Goal: Task Accomplishment & Management: Manage account settings

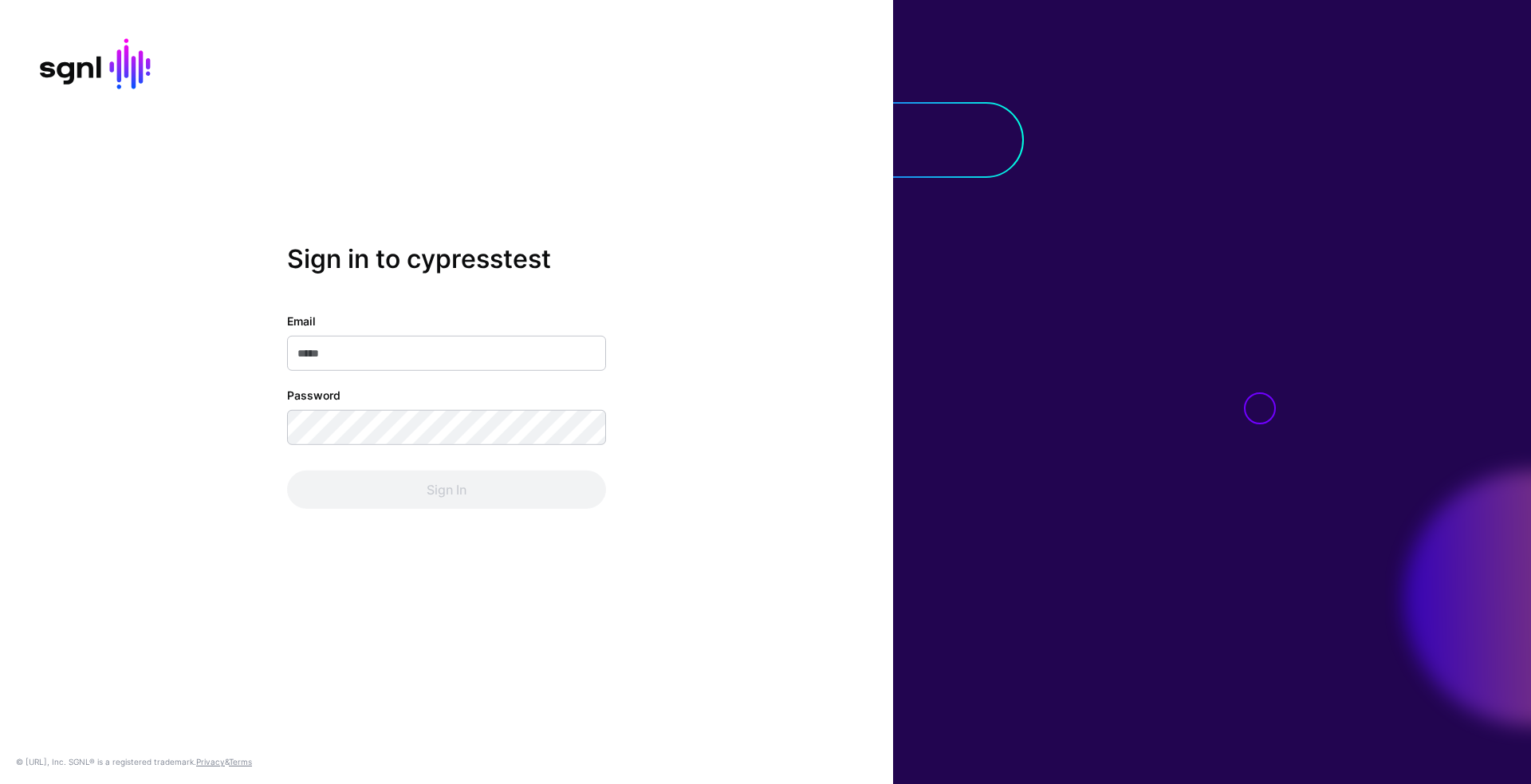
click at [473, 356] on input "Email" at bounding box center [446, 353] width 319 height 35
type input "**********"
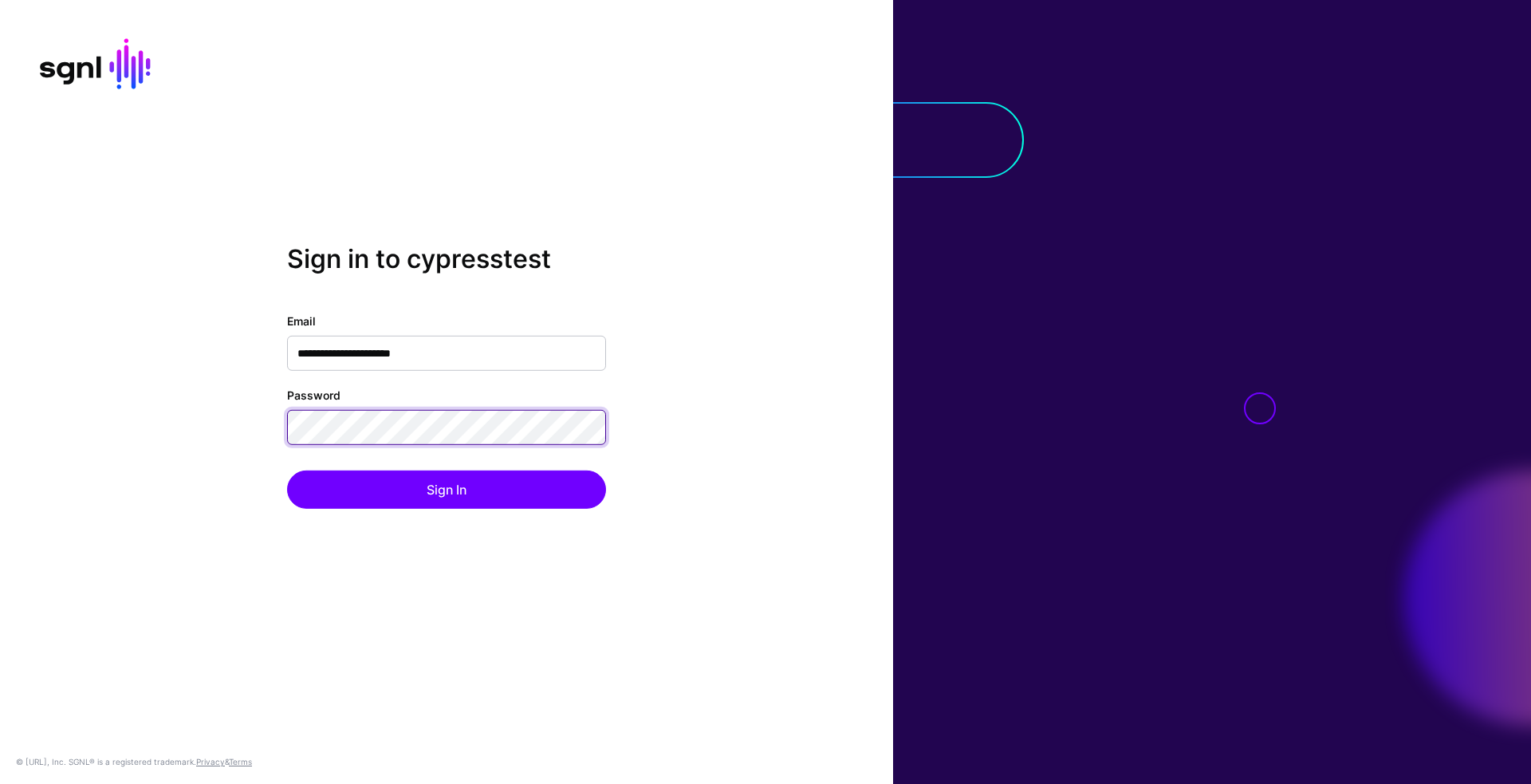
click at [287, 470] on button "Sign In" at bounding box center [446, 489] width 319 height 39
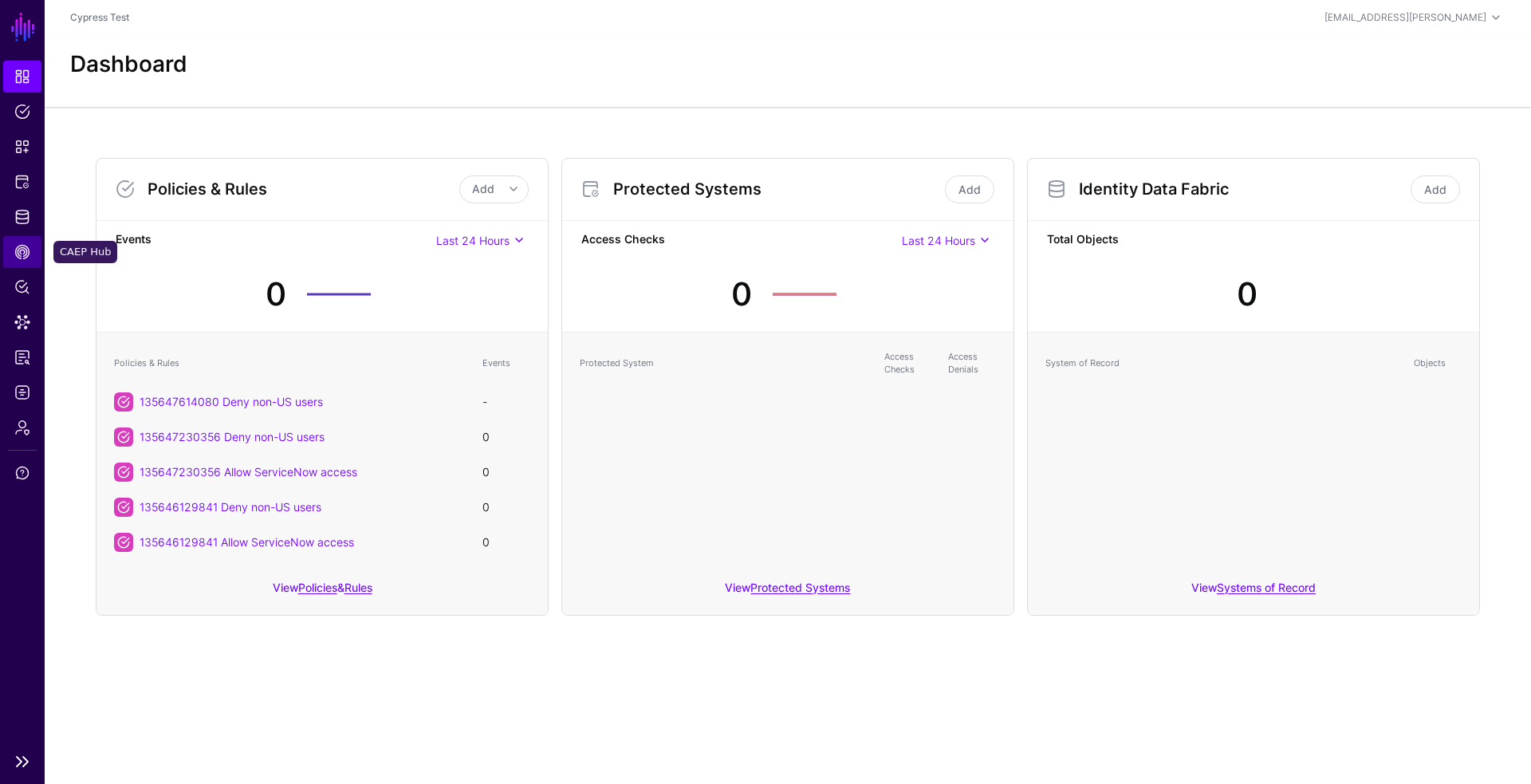
click at [22, 237] on link "CAEP Hub" at bounding box center [22, 252] width 39 height 32
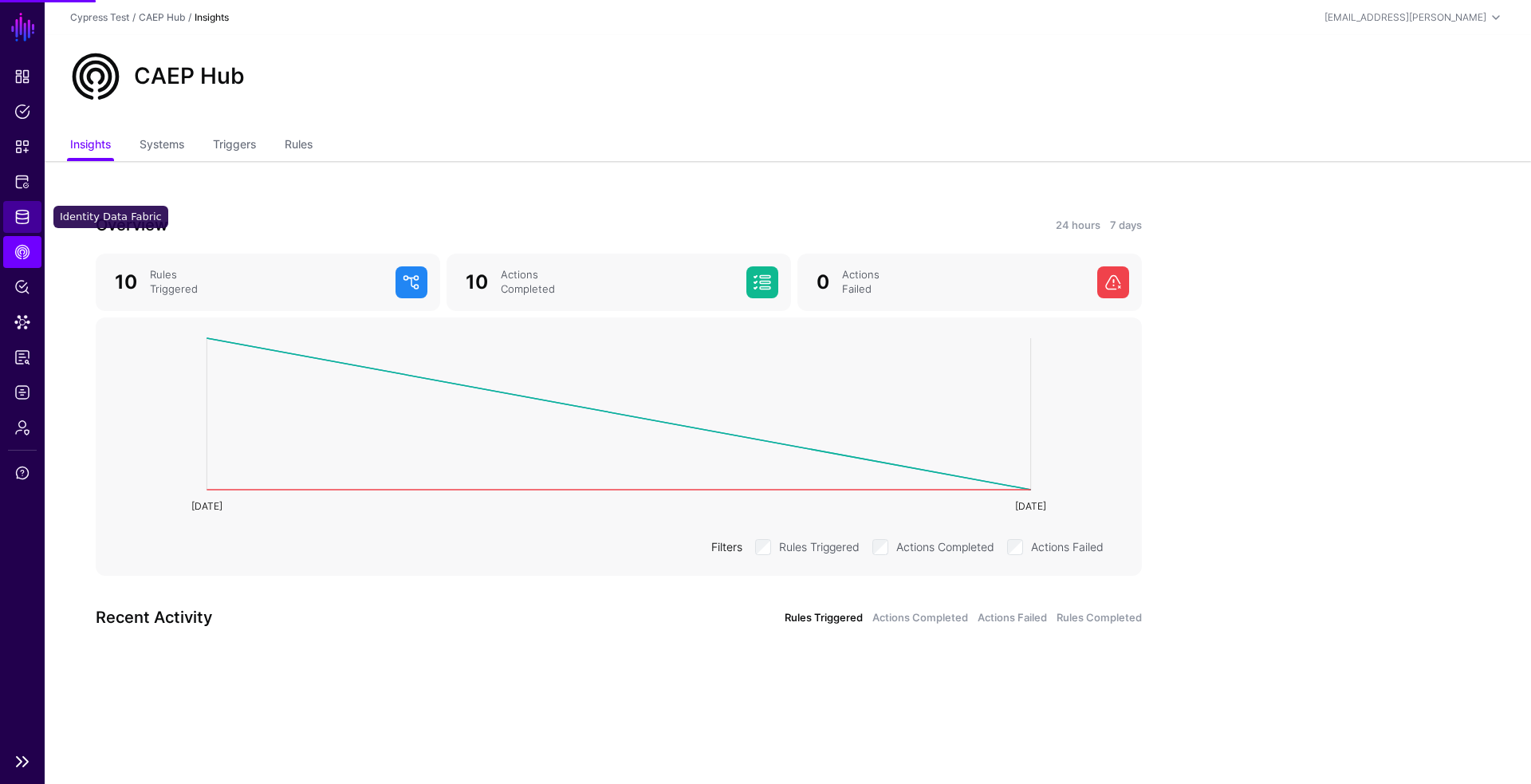
click at [20, 221] on span "Identity Data Fabric" at bounding box center [22, 217] width 16 height 16
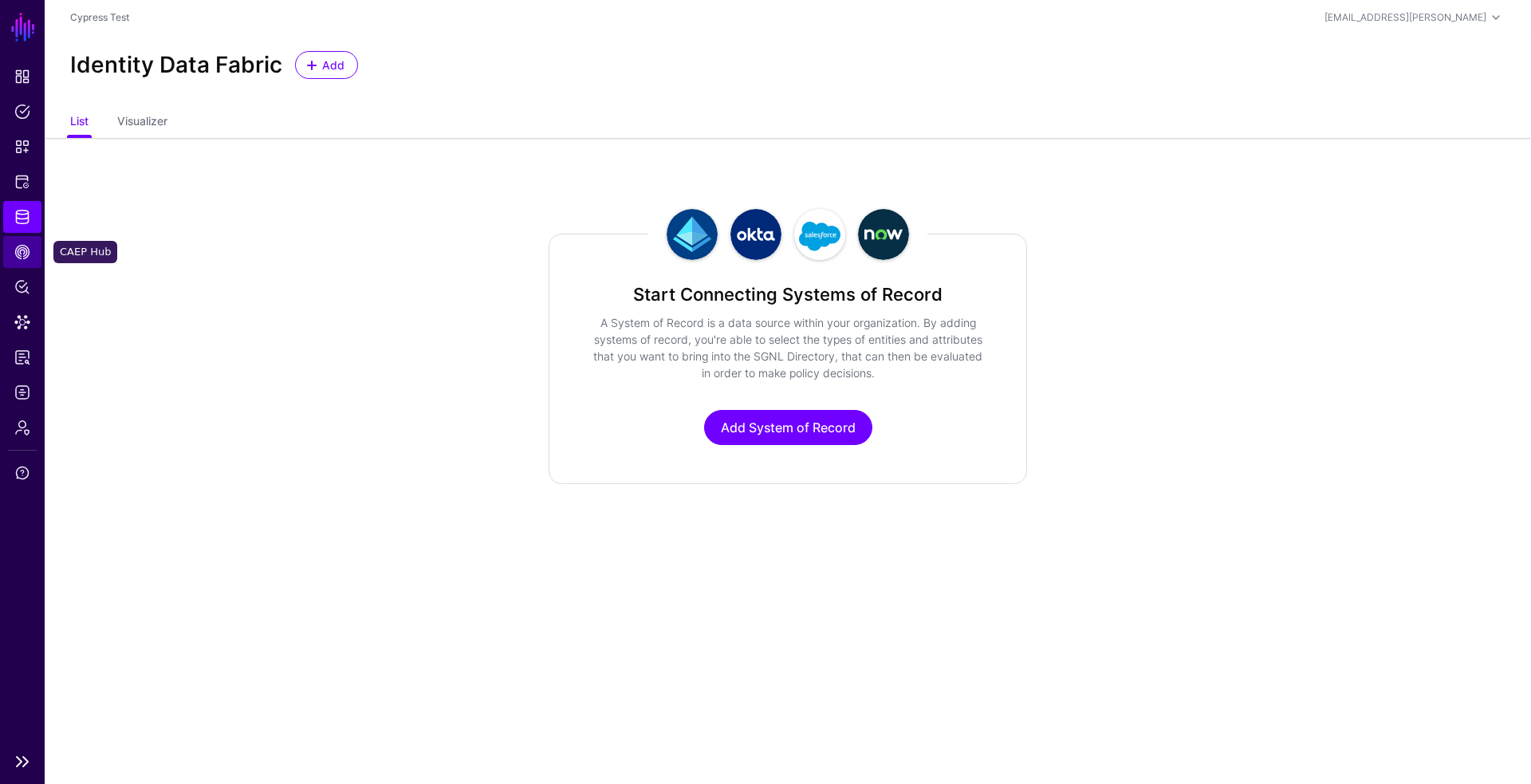
click at [14, 267] on link "CAEP Hub" at bounding box center [22, 252] width 39 height 32
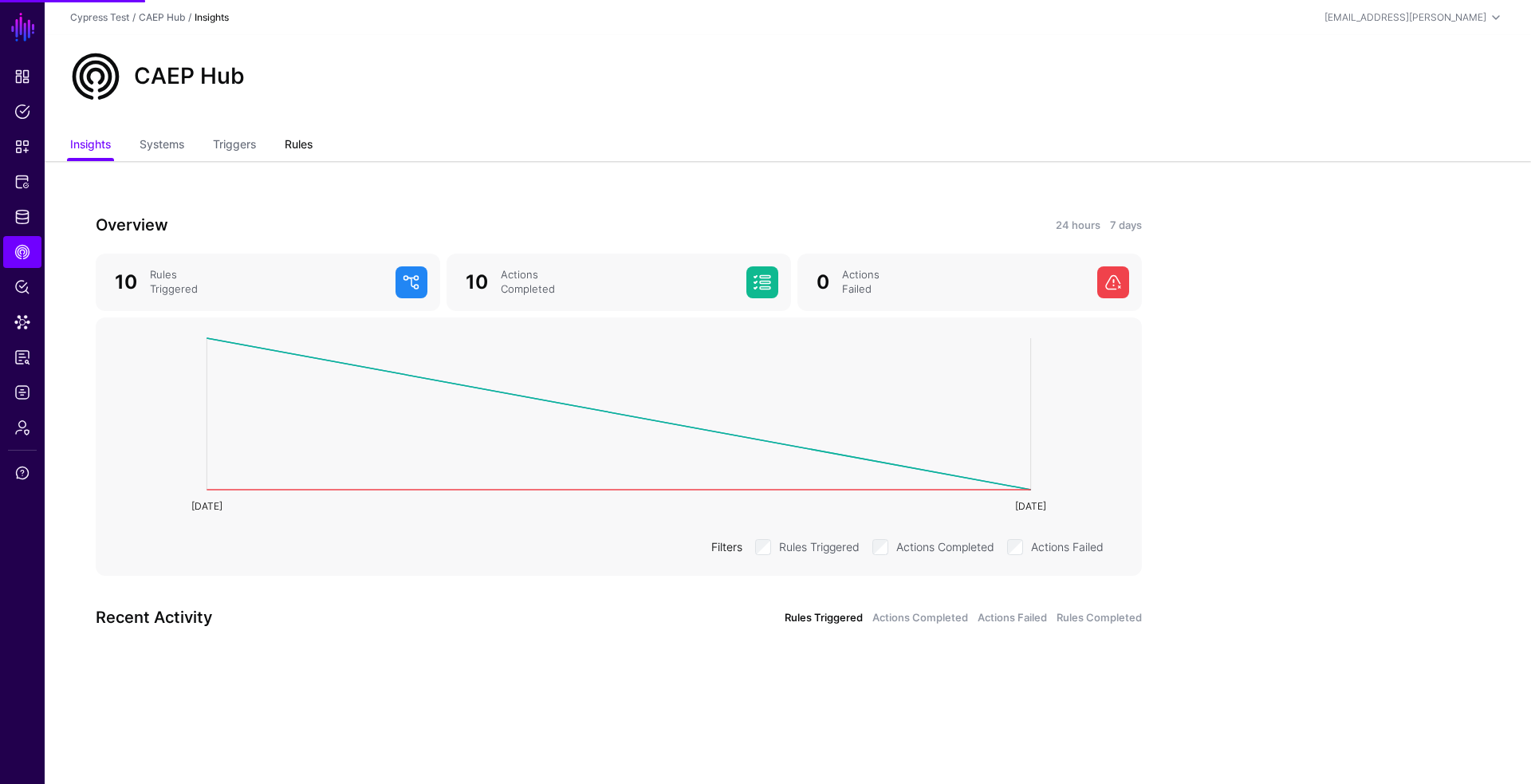
click at [313, 149] on link "Rules" at bounding box center [298, 146] width 28 height 30
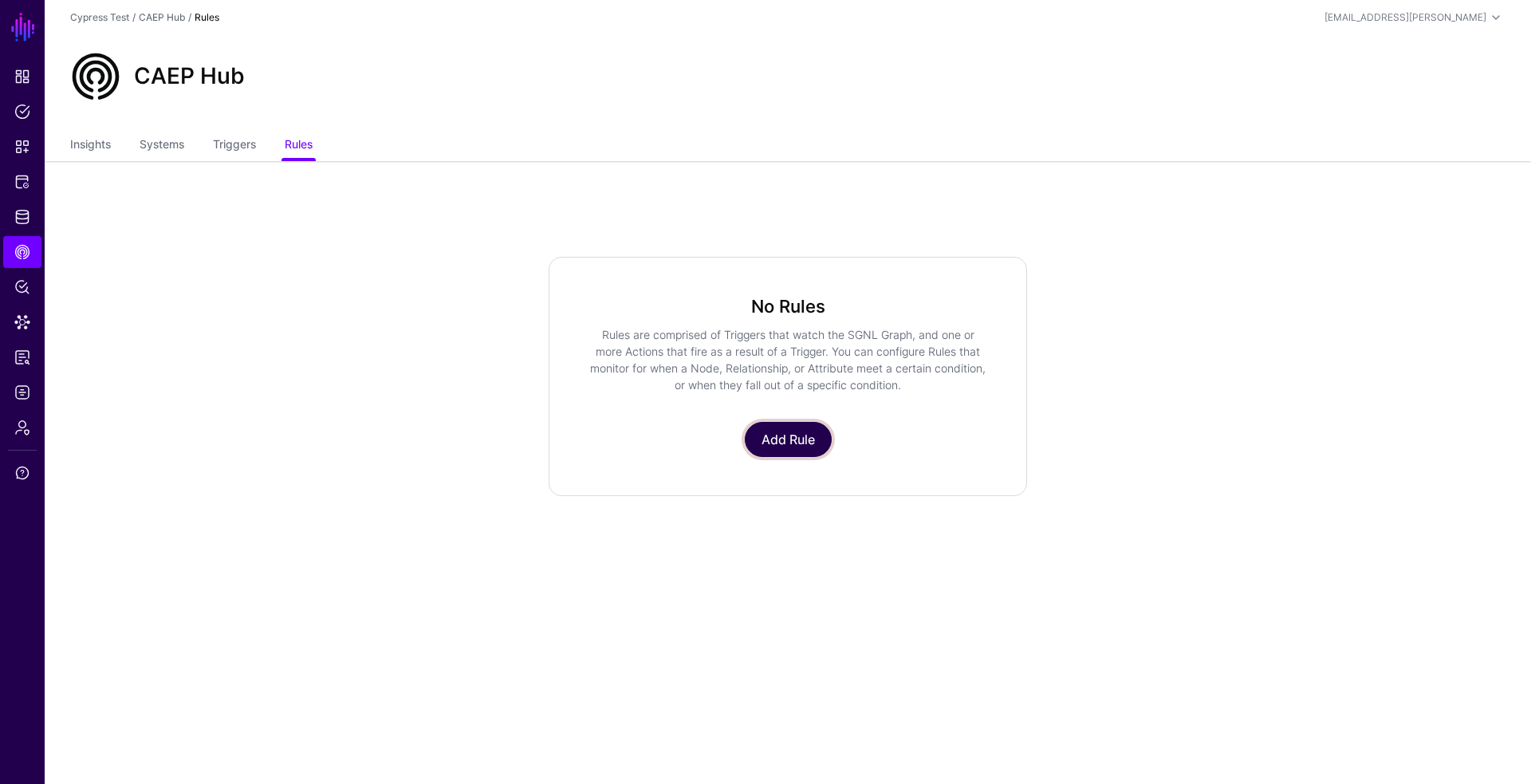
click at [792, 431] on link "Add Rule" at bounding box center [788, 439] width 87 height 35
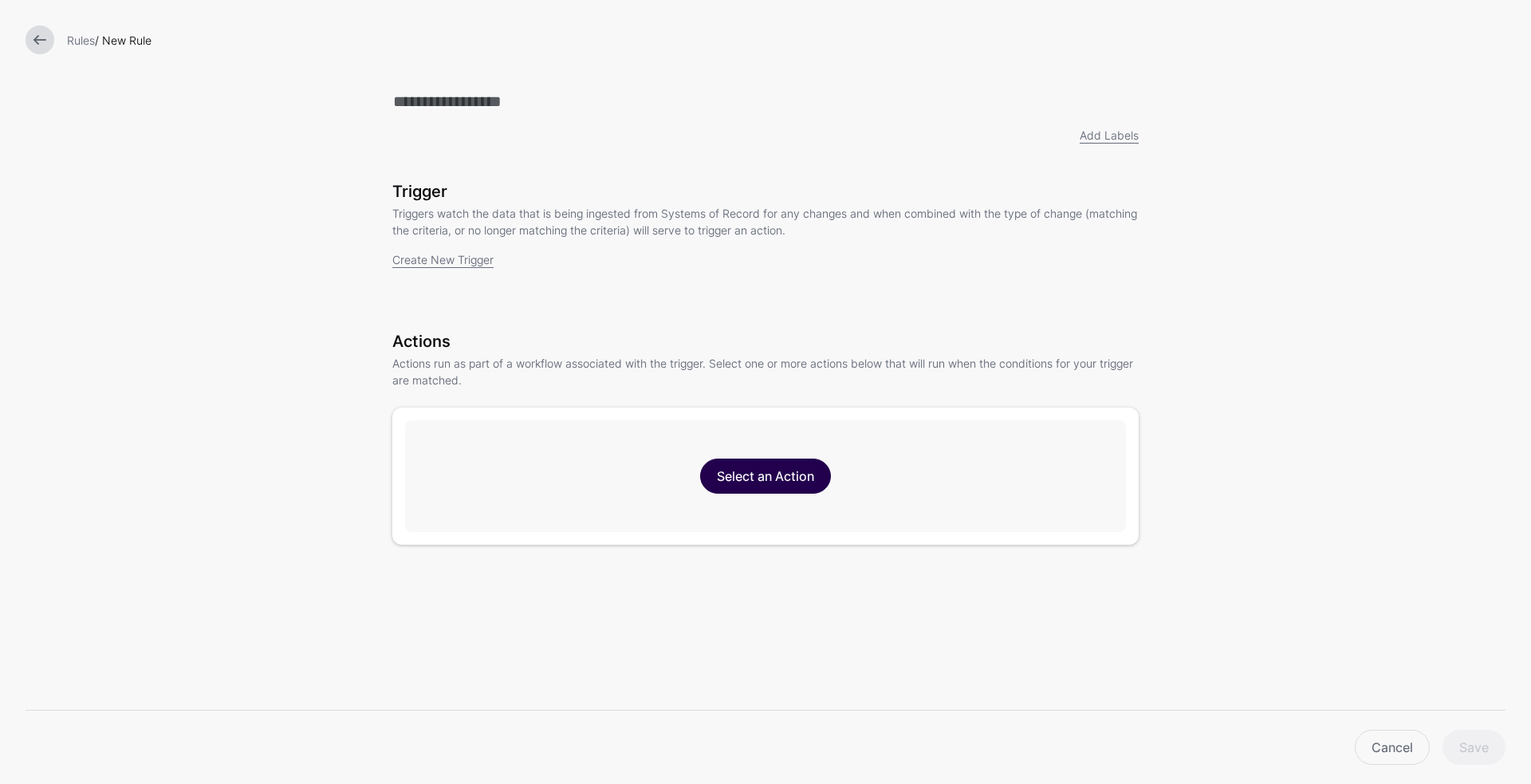
click at [775, 479] on link "Select an Action" at bounding box center [766, 476] width 131 height 35
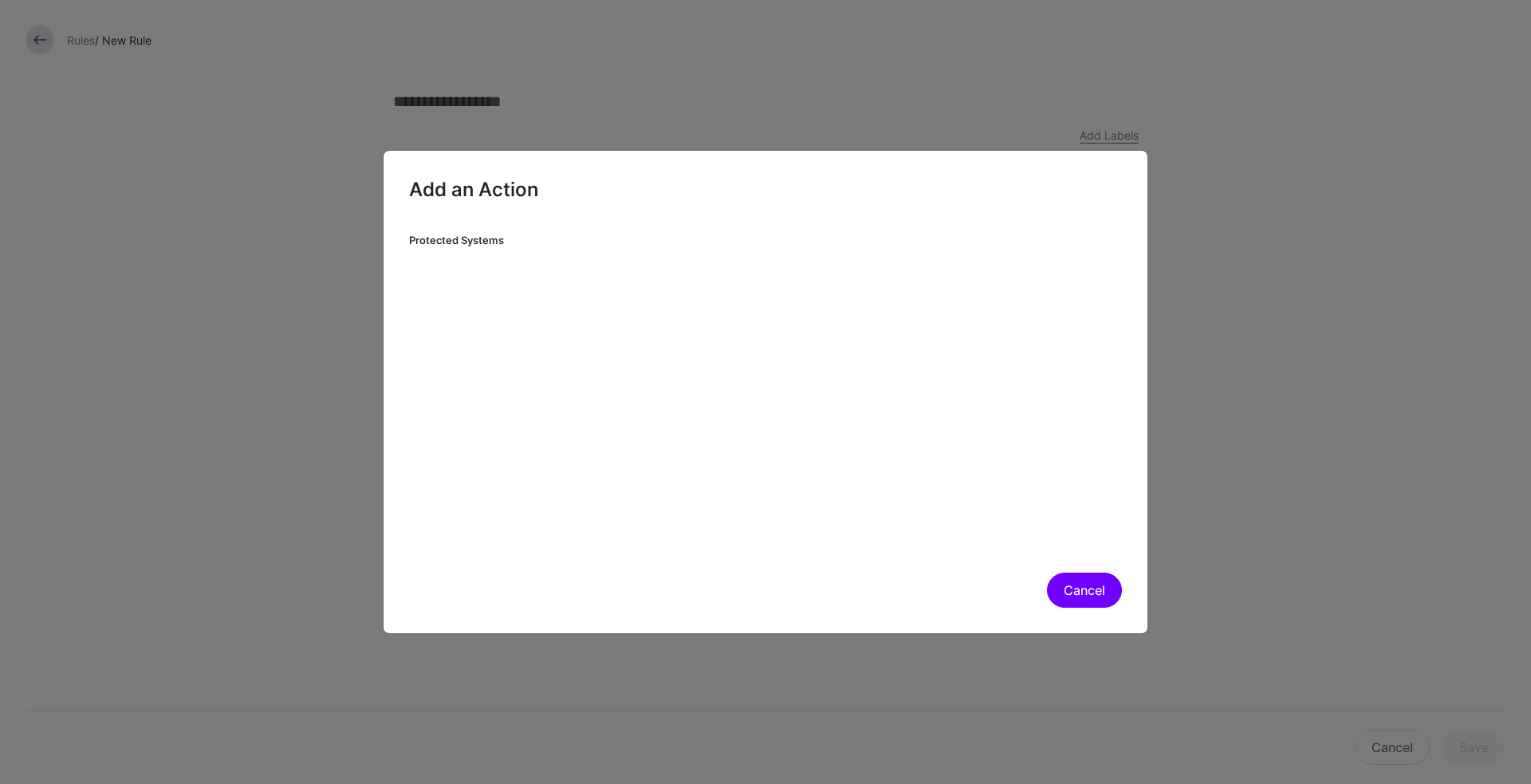
click at [1077, 581] on button "Cancel" at bounding box center [1085, 590] width 75 height 35
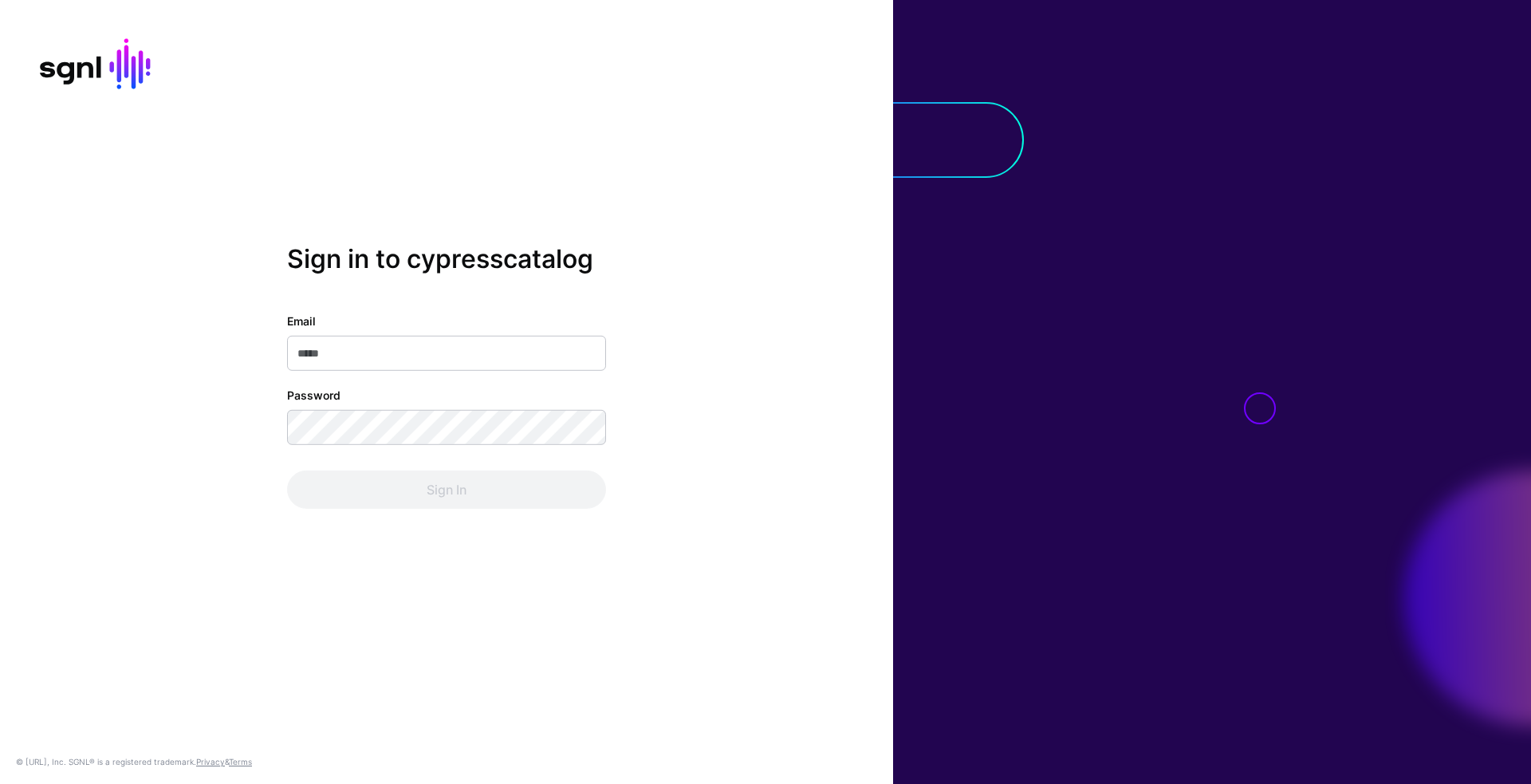
click at [565, 355] on input "Email" at bounding box center [446, 353] width 319 height 35
type input "**********"
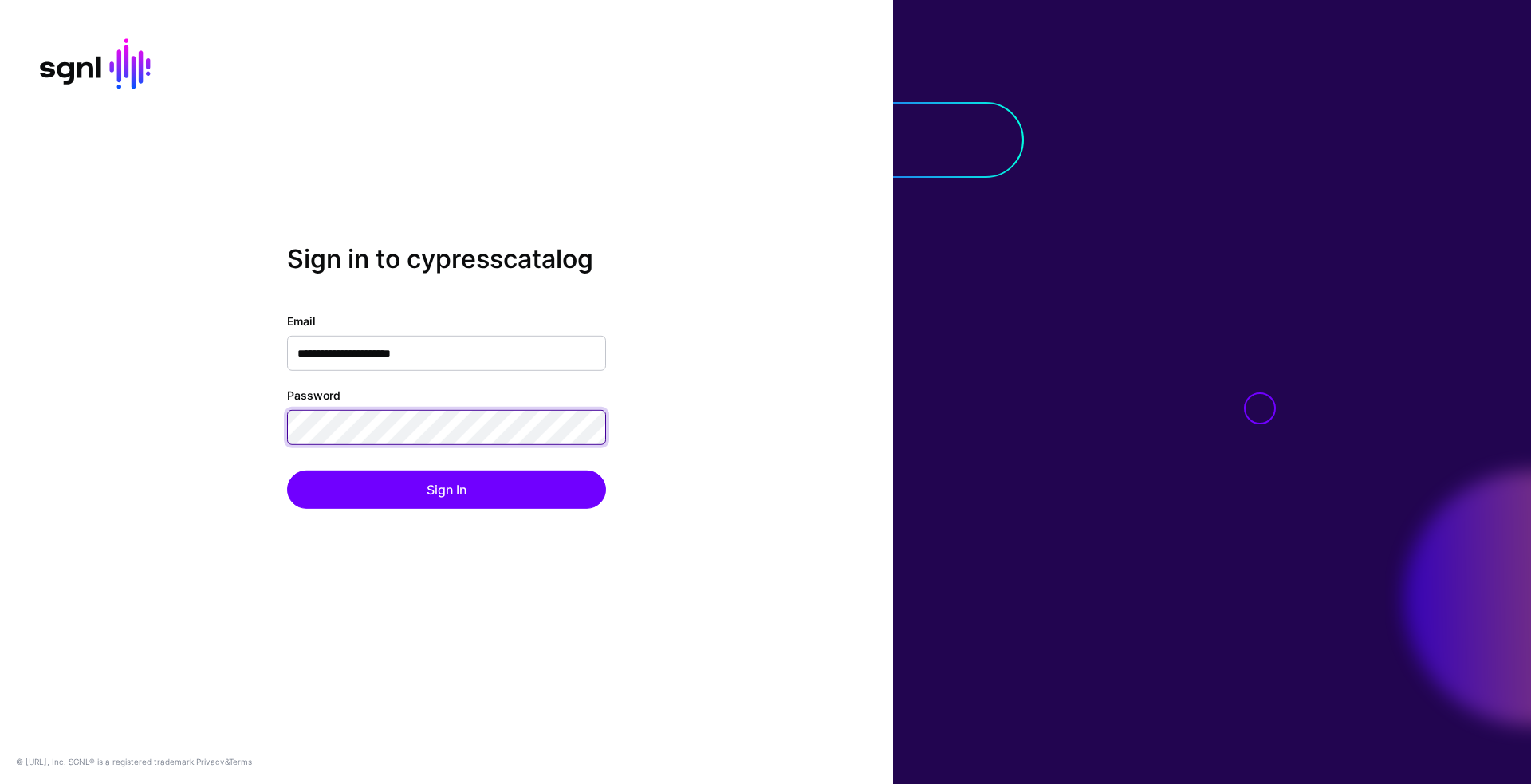
click at [287, 470] on button "Sign In" at bounding box center [446, 489] width 319 height 39
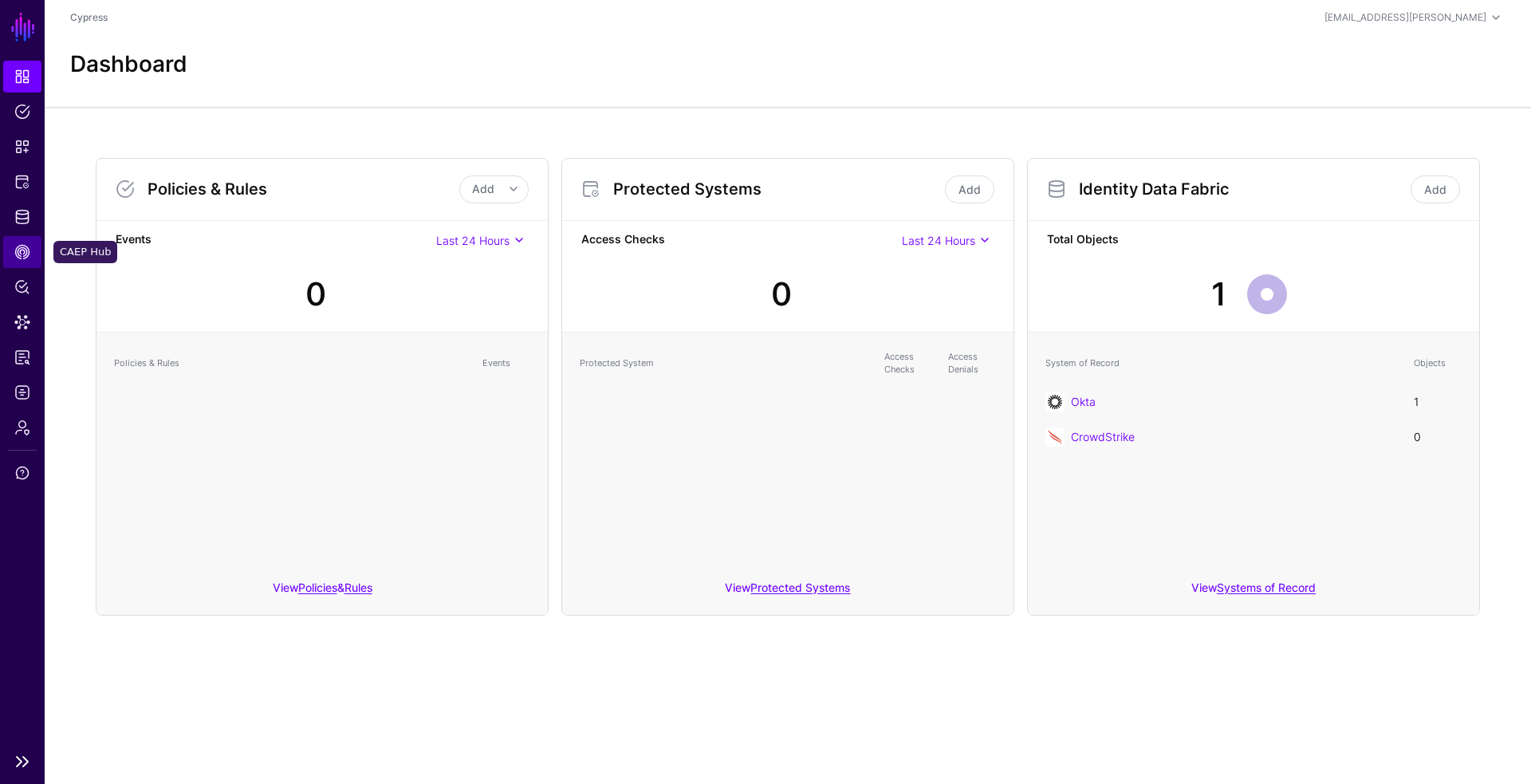
click at [18, 252] on span "CAEP Hub" at bounding box center [22, 252] width 16 height 16
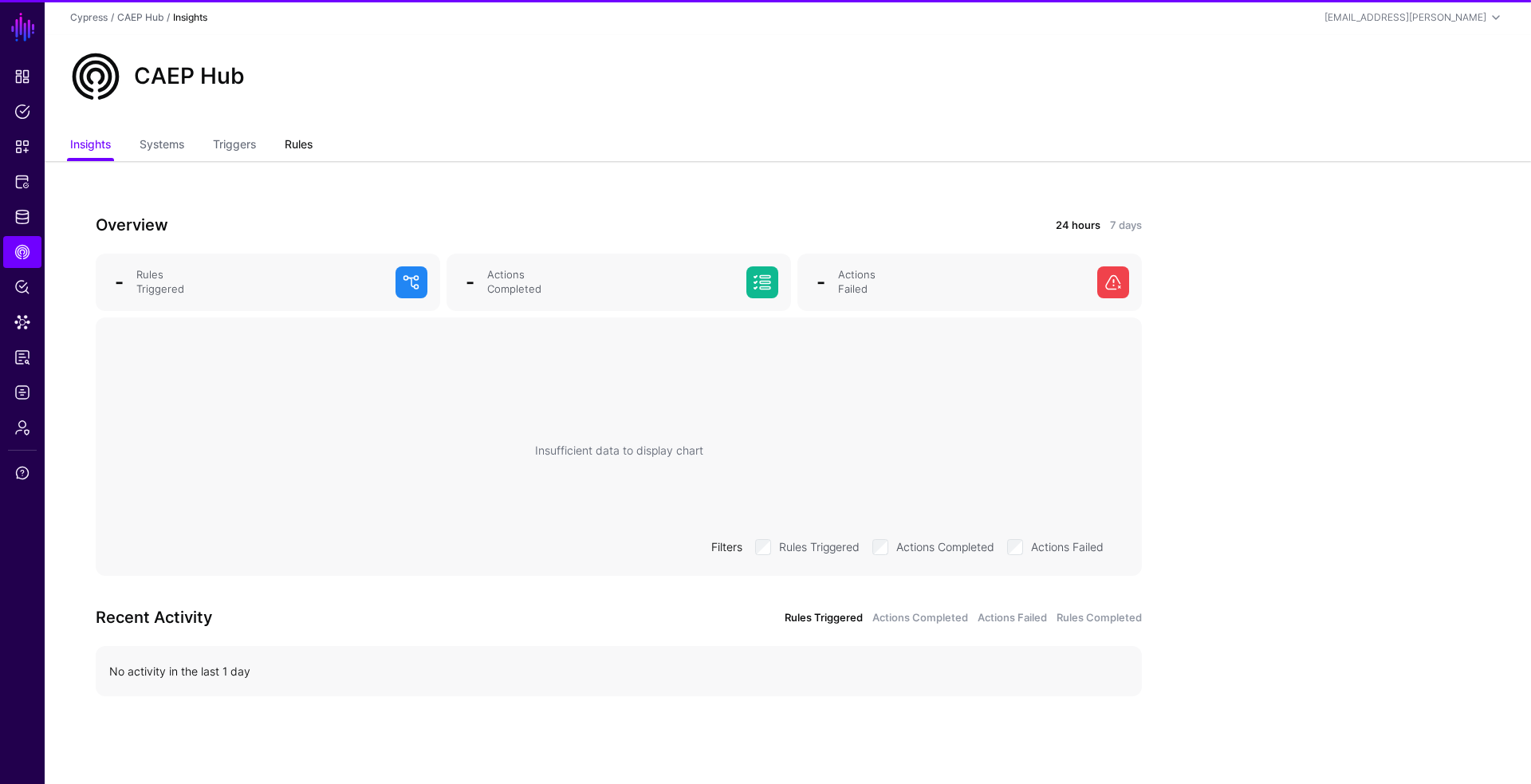
click at [297, 152] on link "Rules" at bounding box center [298, 146] width 28 height 30
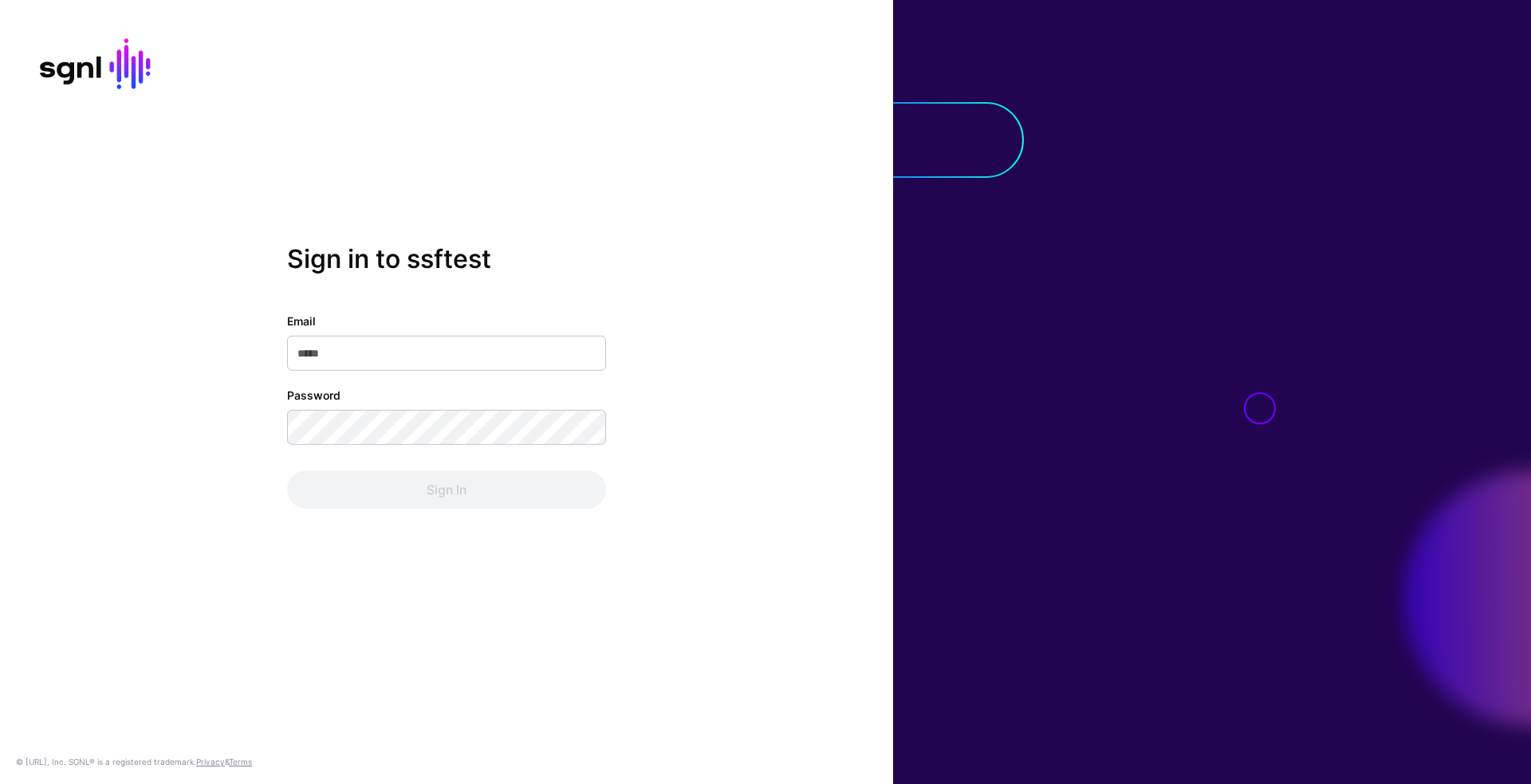
click at [391, 355] on input "Email" at bounding box center [446, 353] width 319 height 35
type input "**********"
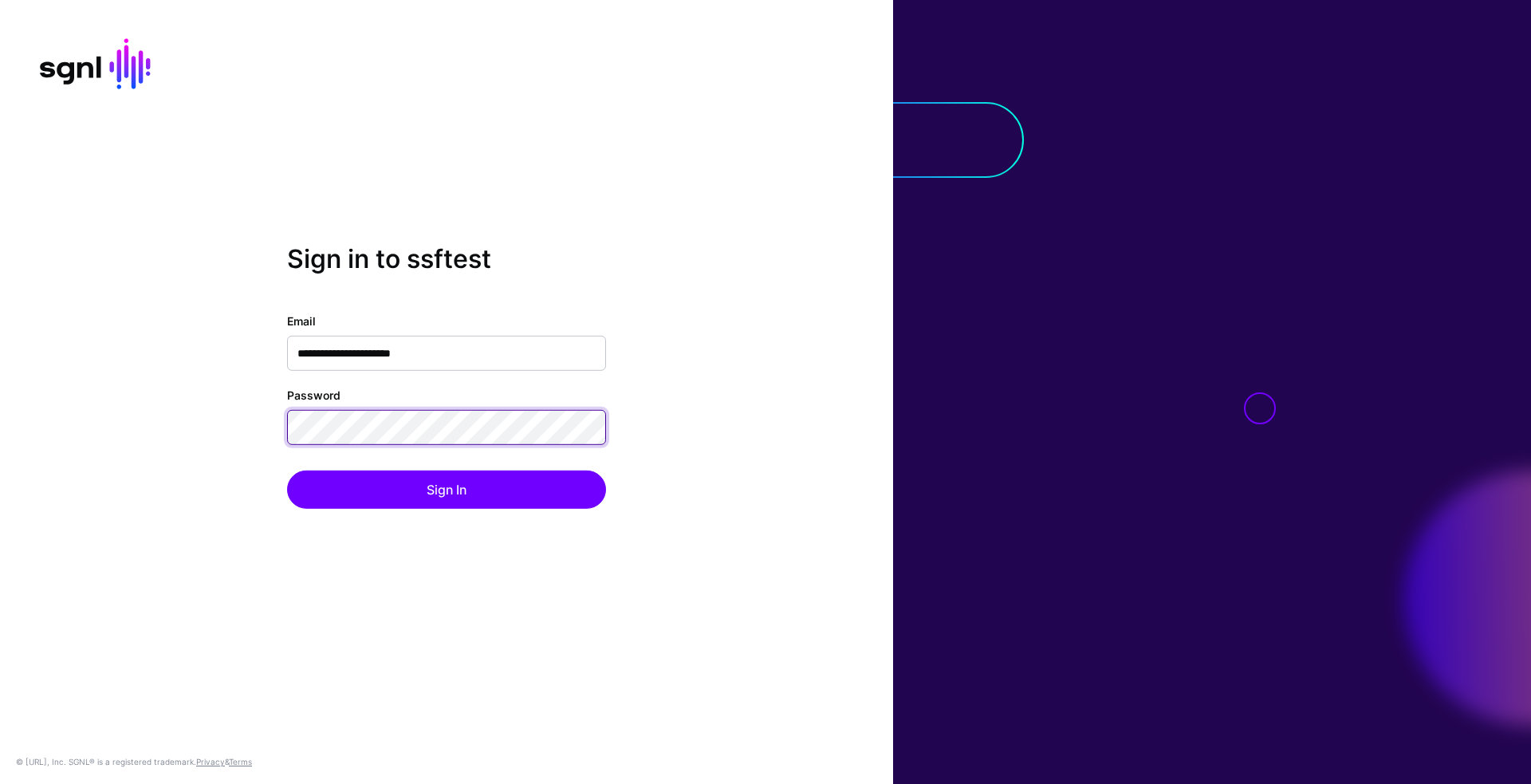
click at [287, 470] on button "Sign In" at bounding box center [446, 489] width 319 height 39
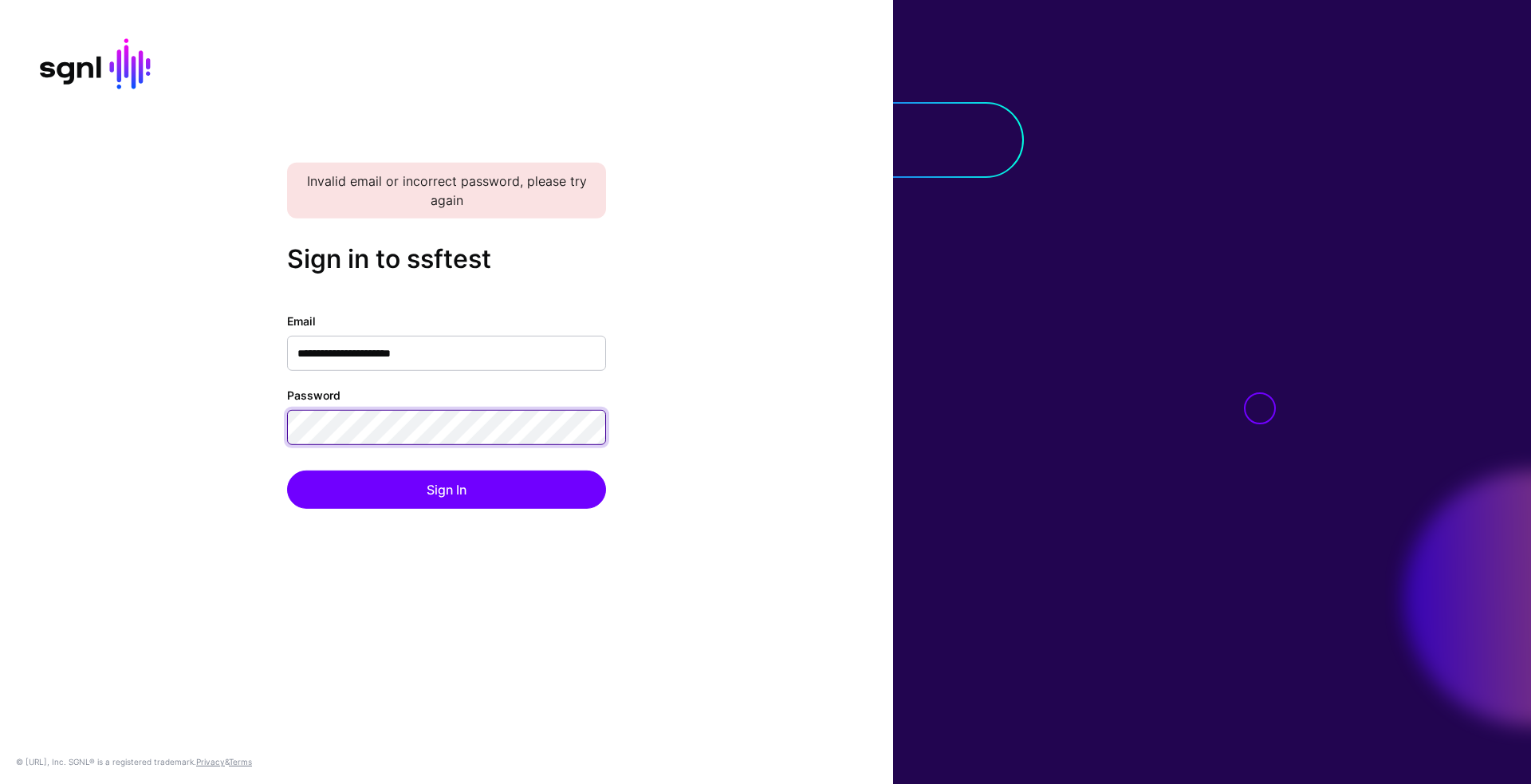
click at [287, 470] on button "Sign In" at bounding box center [446, 489] width 319 height 39
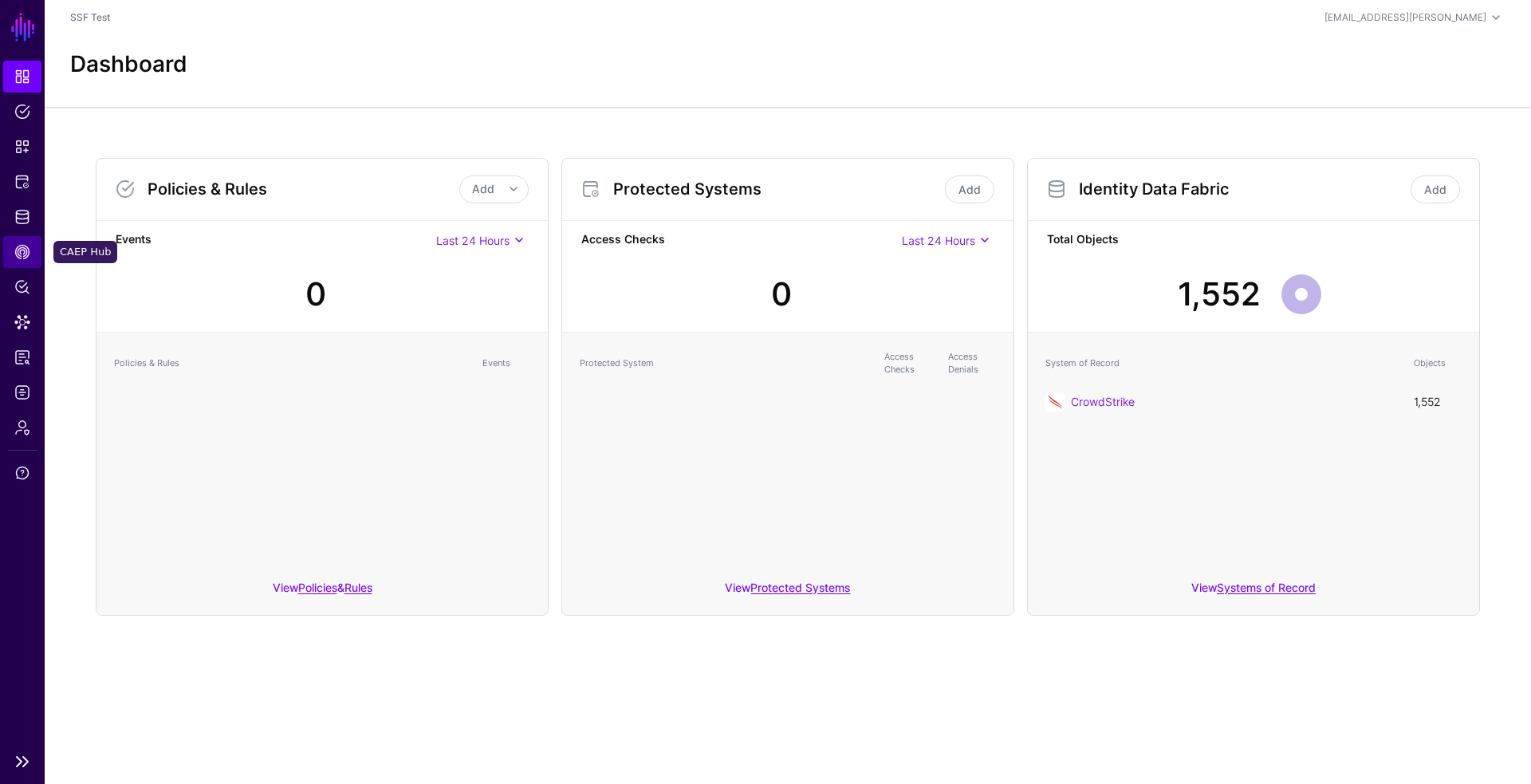
click at [30, 256] on link "CAEP Hub" at bounding box center [22, 252] width 39 height 32
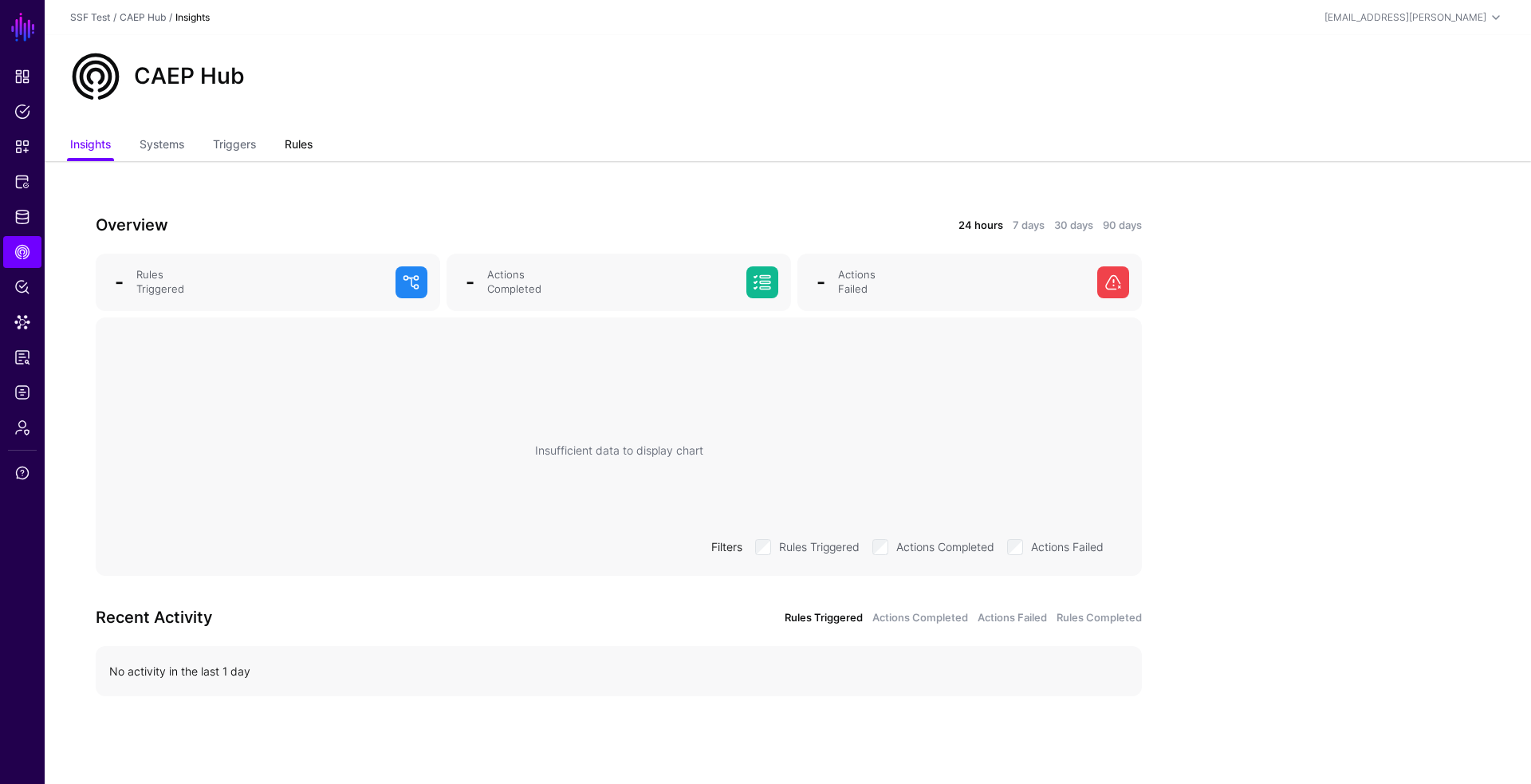
click at [302, 141] on link "Rules" at bounding box center [298, 146] width 28 height 30
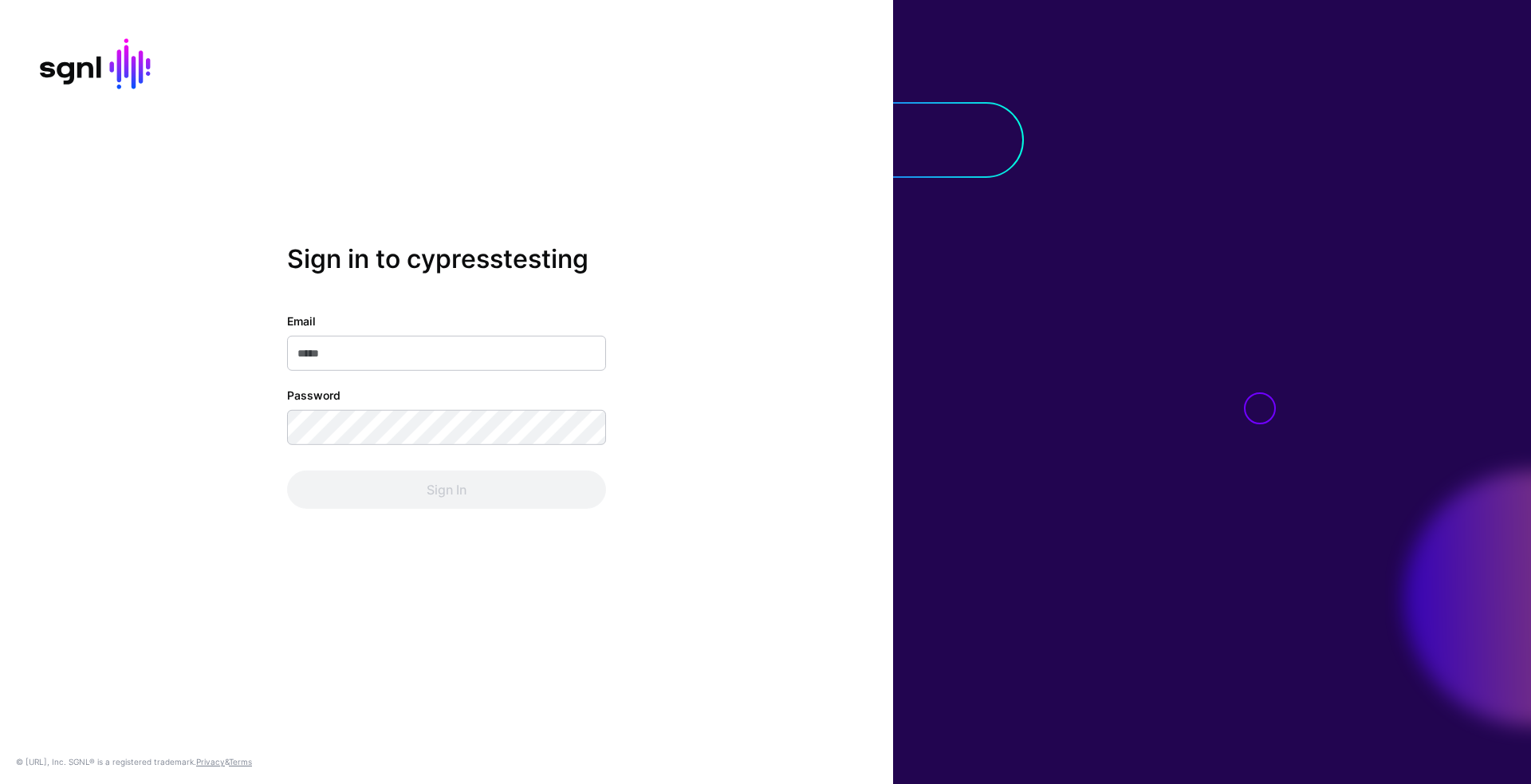
click at [420, 358] on input "Email" at bounding box center [446, 353] width 319 height 35
drag, startPoint x: 416, startPoint y: 329, endPoint x: 421, endPoint y: 343, distance: 14.9
click at [416, 330] on div "**********" at bounding box center [446, 341] width 319 height 58
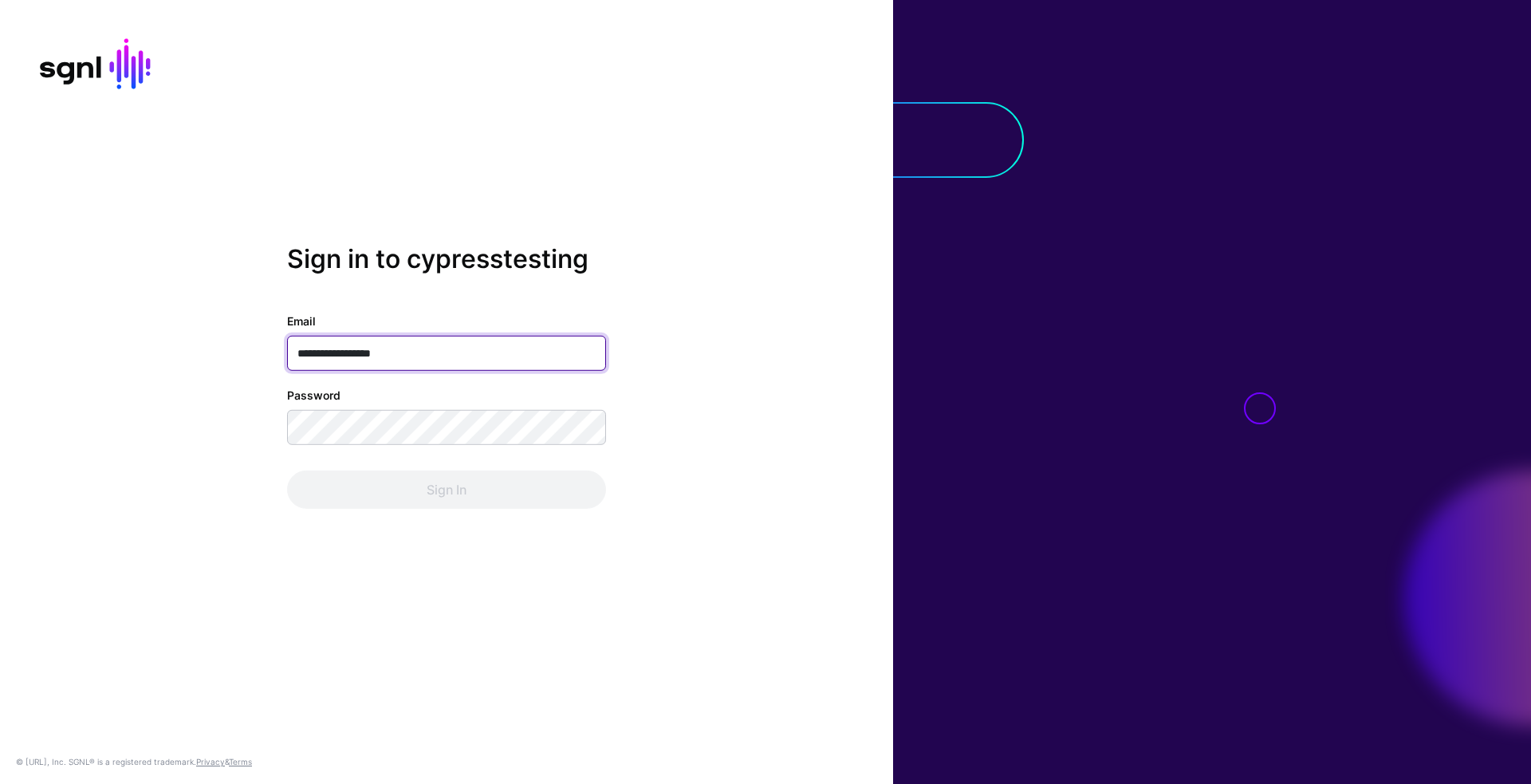
click at [430, 357] on input "**********" at bounding box center [446, 353] width 319 height 35
click at [430, 356] on input "**********" at bounding box center [446, 353] width 319 height 35
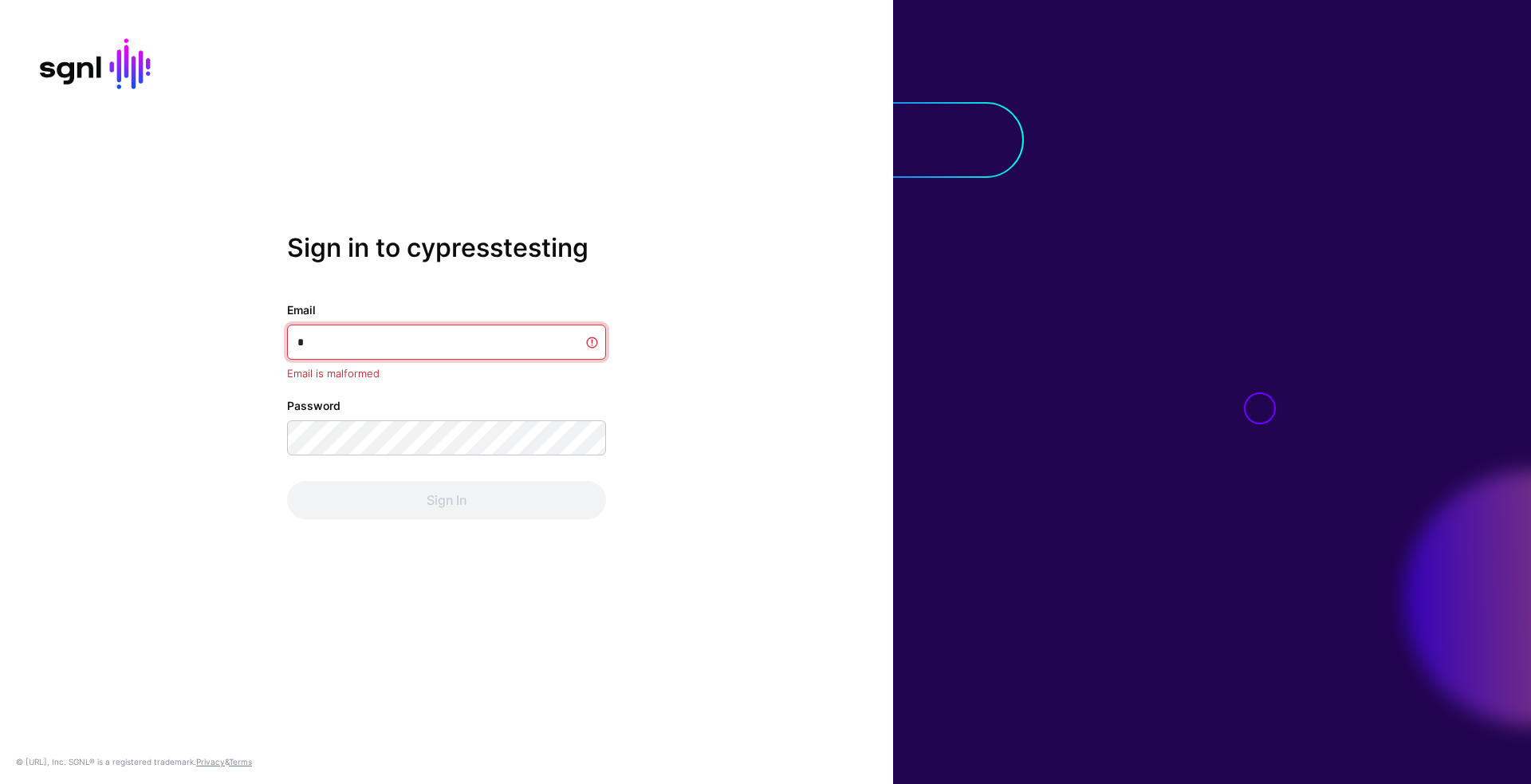
type input "**********"
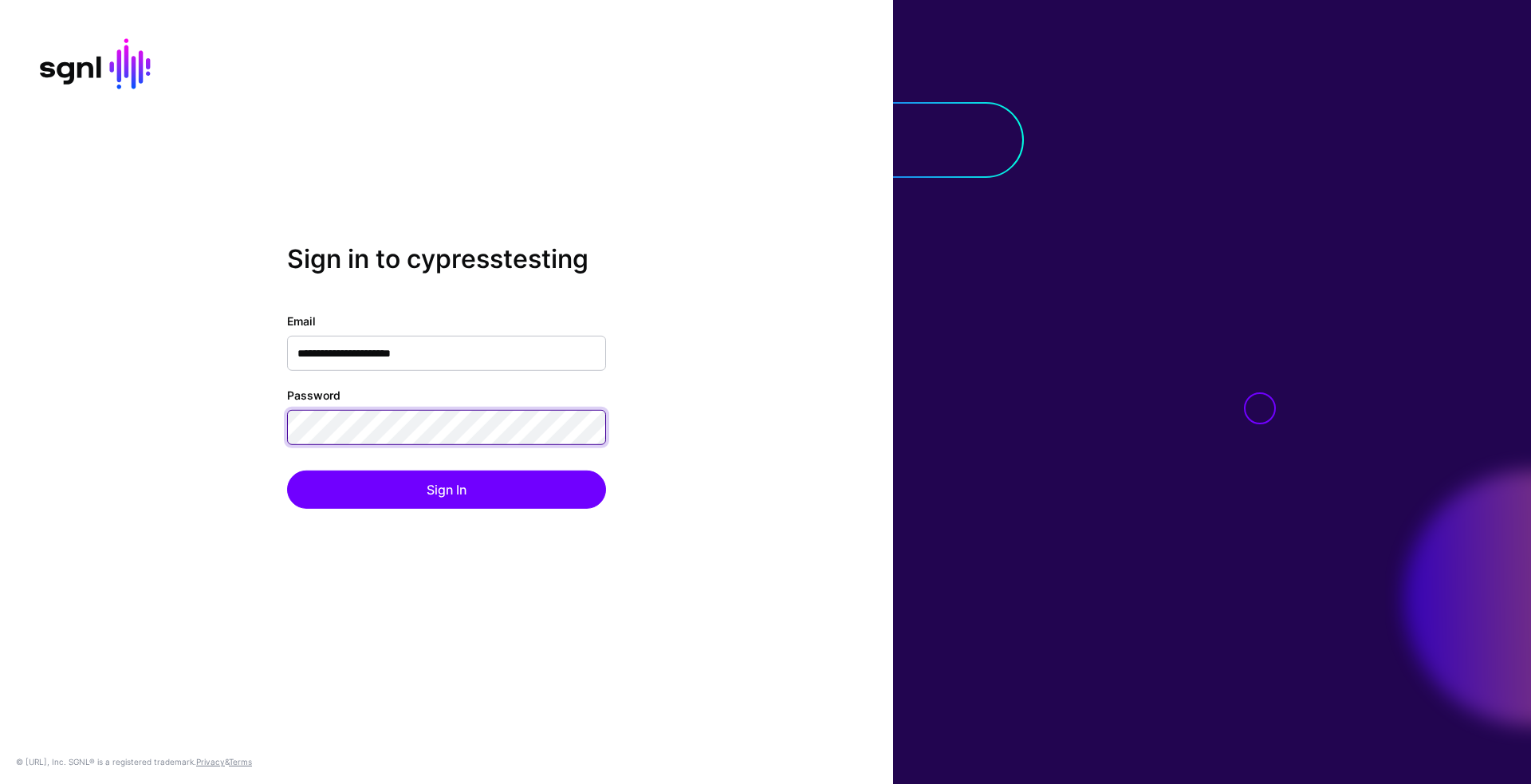
click at [287, 470] on button "Sign In" at bounding box center [446, 489] width 319 height 39
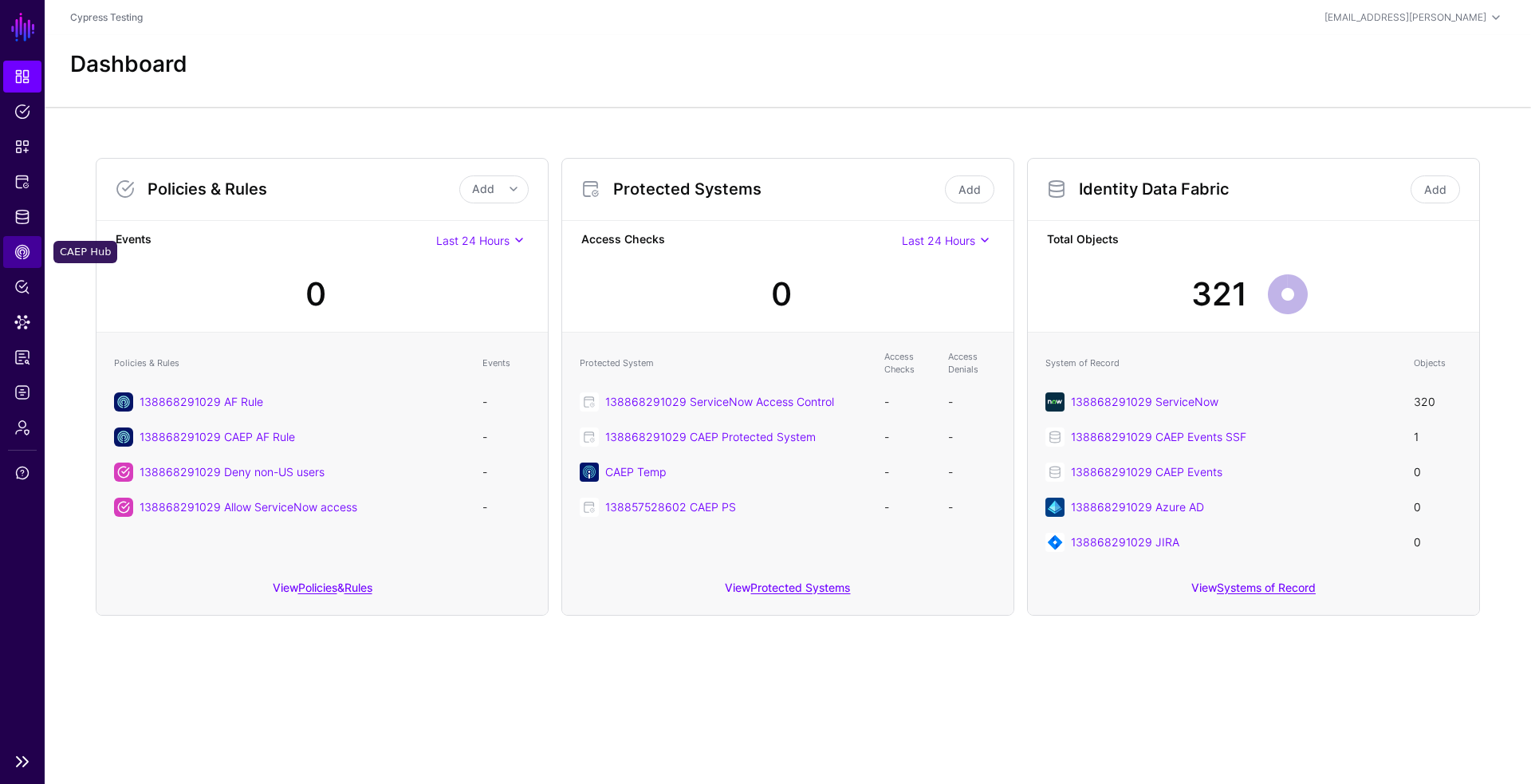
click at [18, 238] on link "CAEP Hub" at bounding box center [22, 252] width 39 height 32
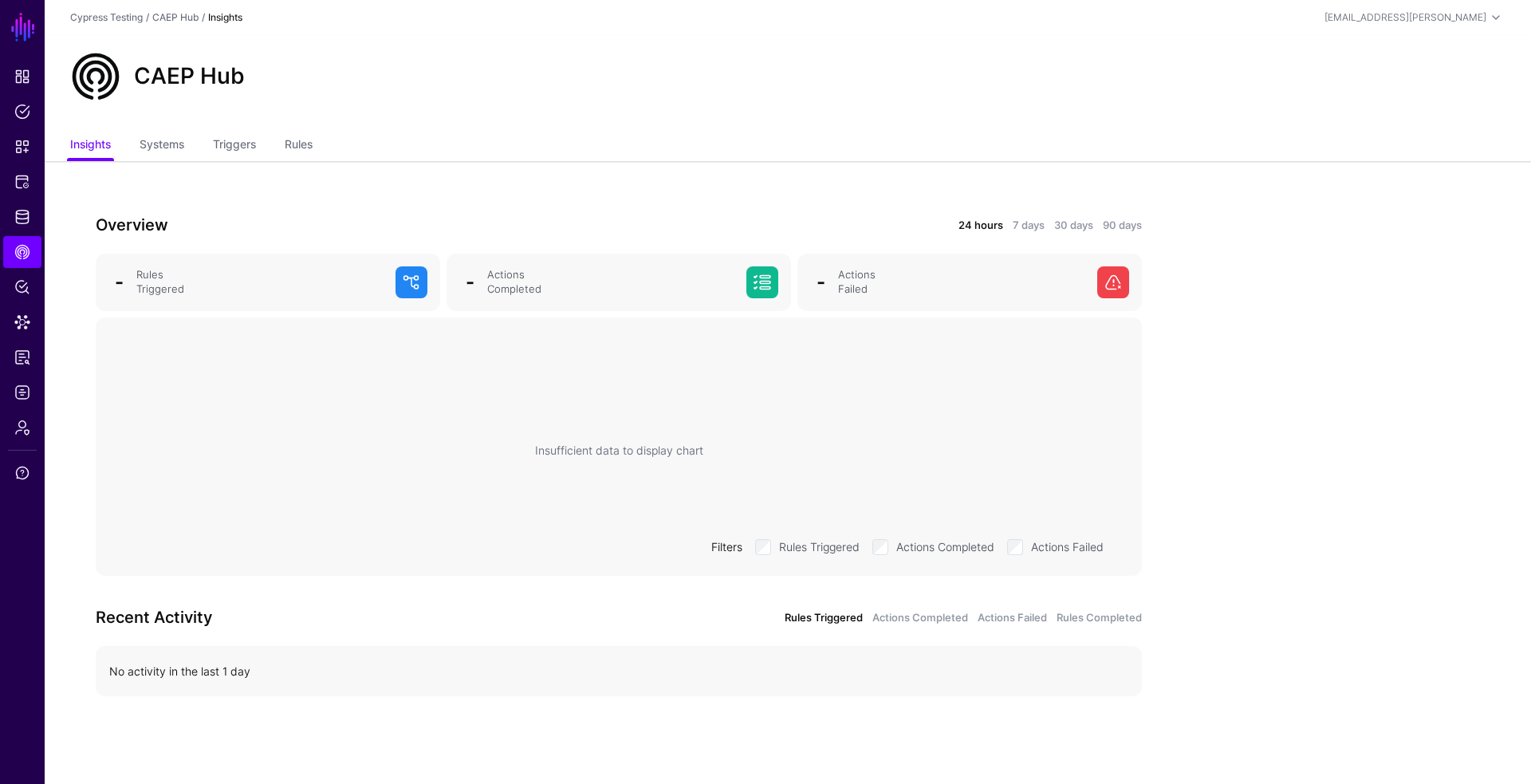
click at [324, 141] on ul "Insights Systems Triggers Rules" at bounding box center [788, 146] width 1436 height 30
click at [311, 142] on link "Rules" at bounding box center [298, 146] width 28 height 30
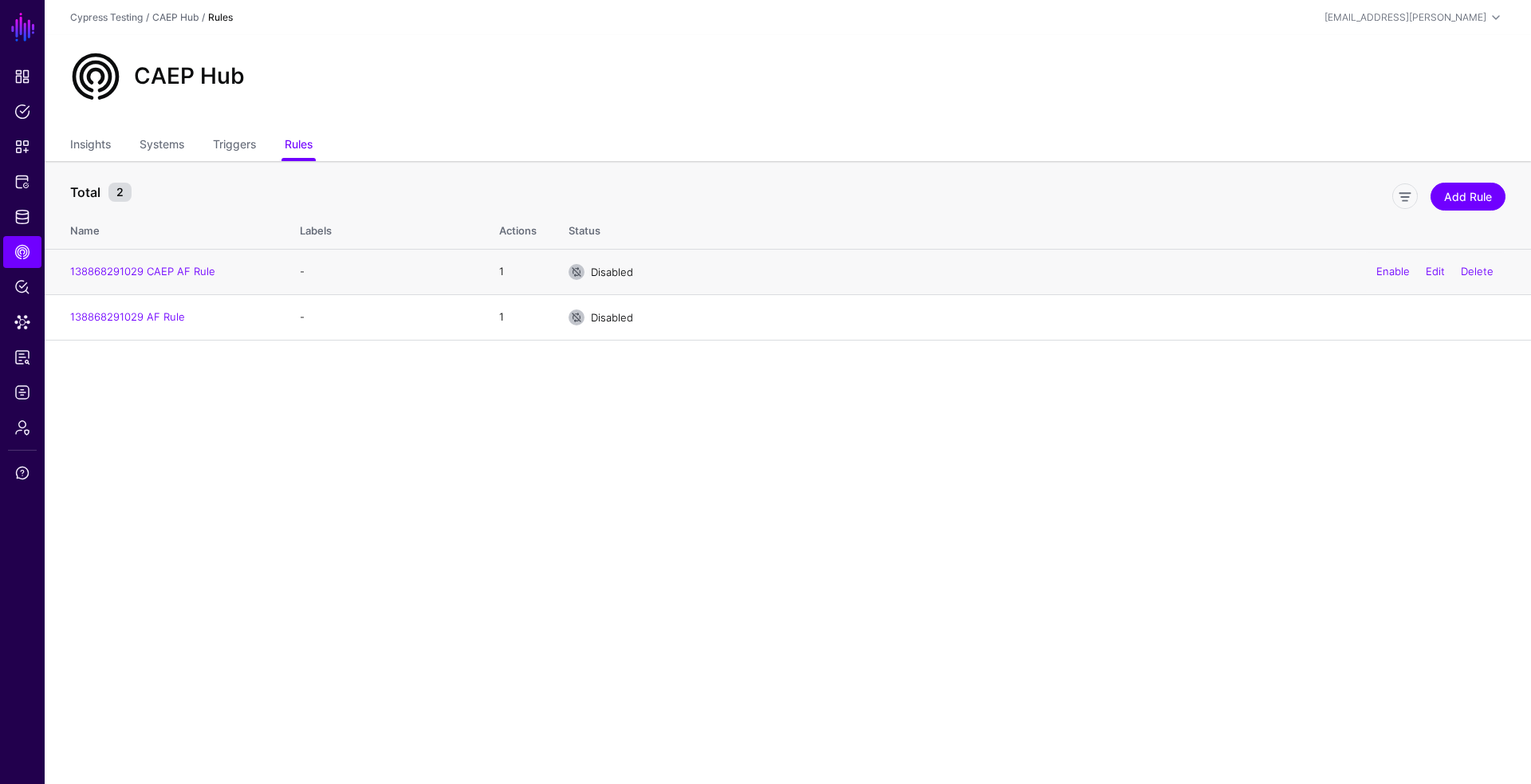
click at [207, 286] on td "138868291029 CAEP AF Rule" at bounding box center [164, 271] width 239 height 46
click at [204, 278] on td "138868291029 CAEP AF Rule" at bounding box center [164, 271] width 239 height 46
click at [204, 271] on link "138868291029 CAEP AF Rule" at bounding box center [143, 271] width 145 height 13
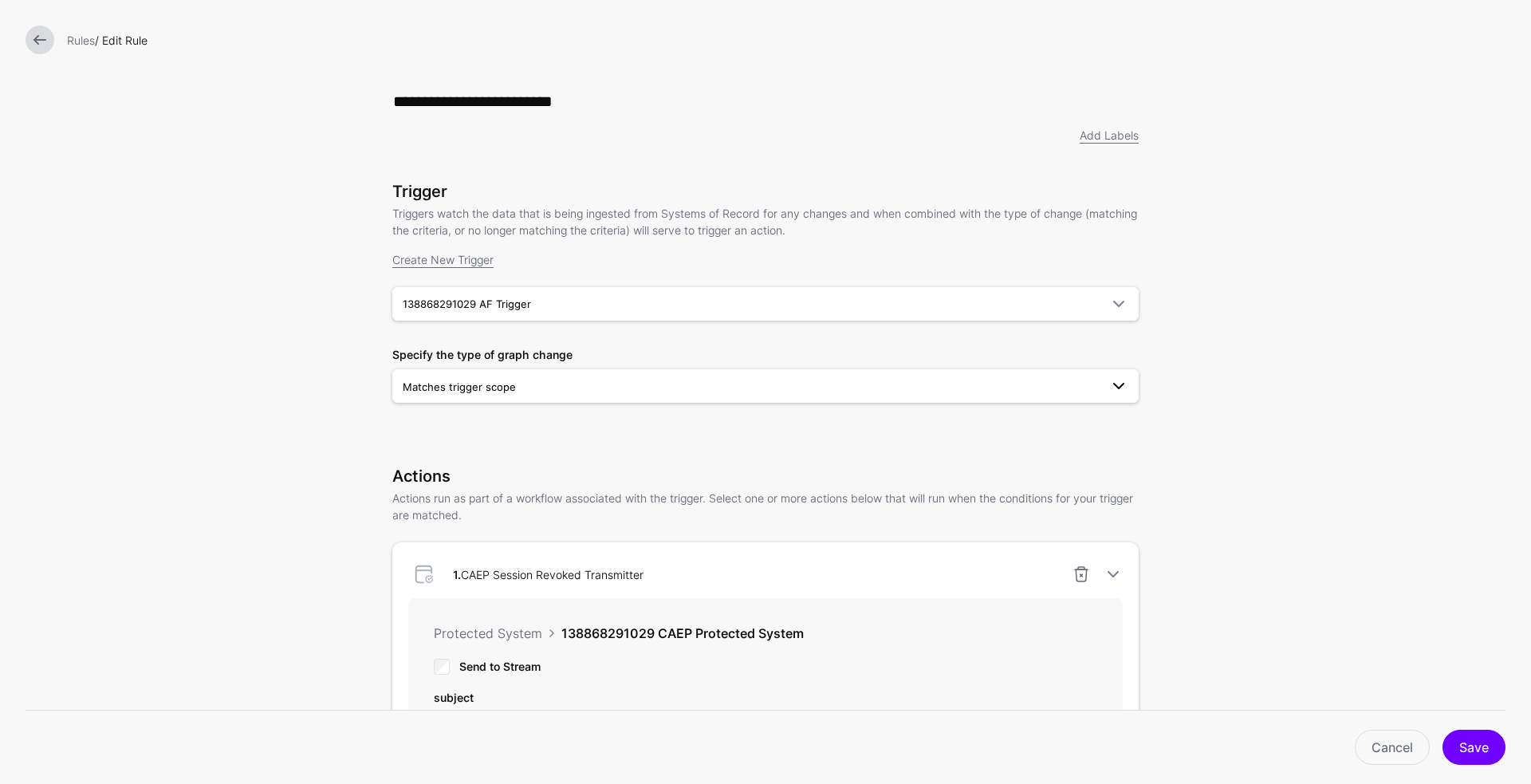
scroll to position [285, 0]
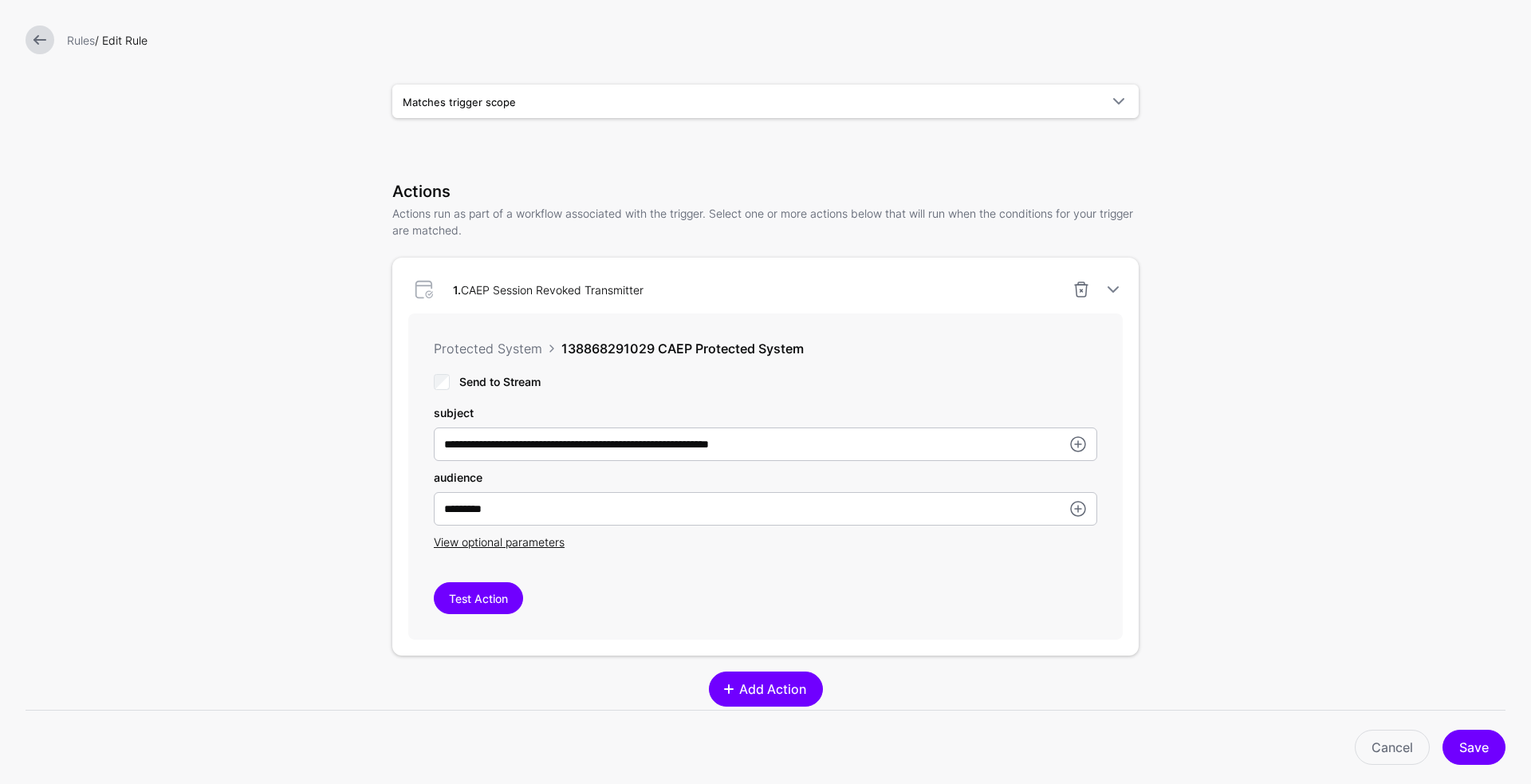
click at [779, 694] on span "Add Action" at bounding box center [772, 688] width 71 height 19
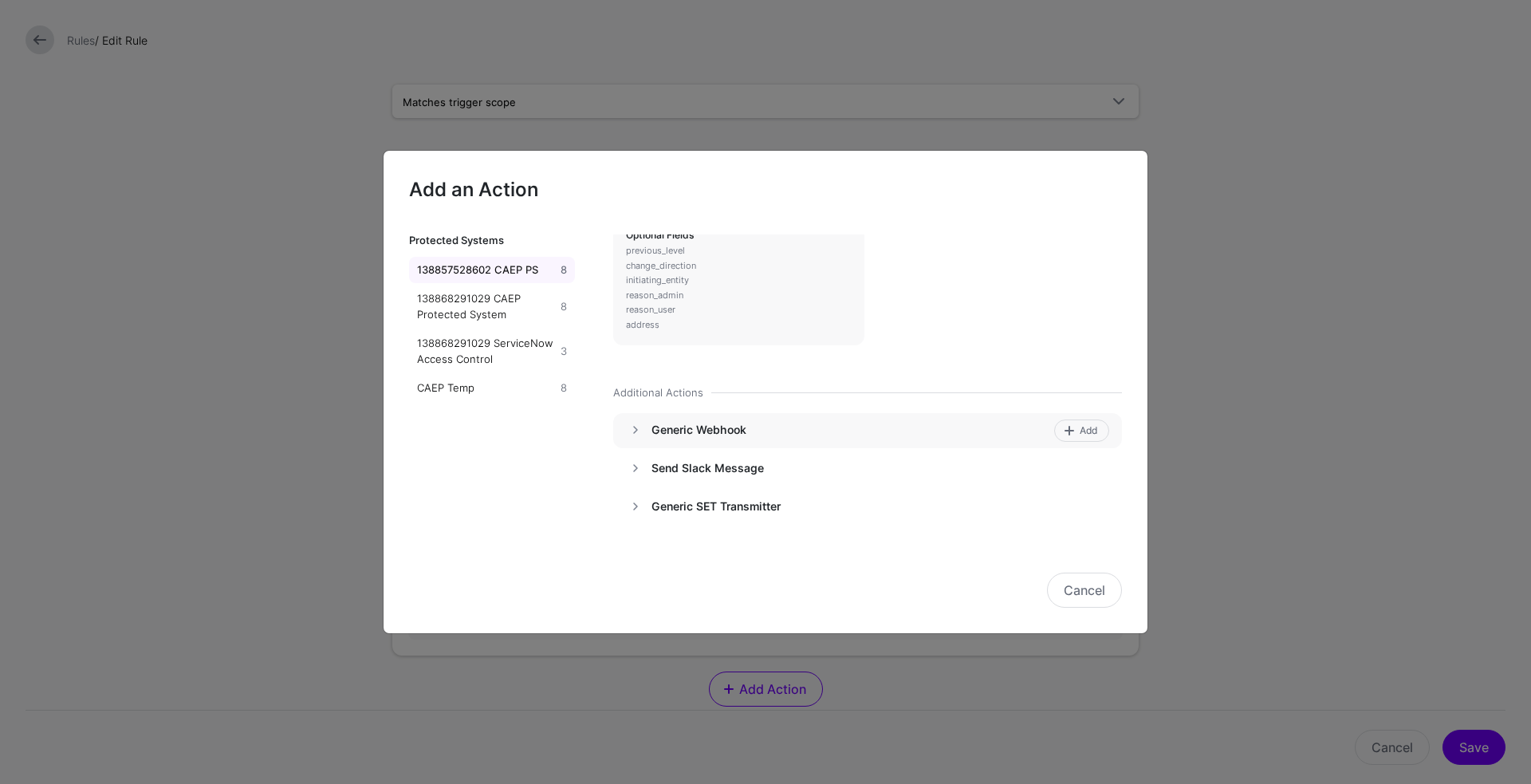
scroll to position [823, 0]
click at [634, 428] on link at bounding box center [635, 429] width 19 height 19
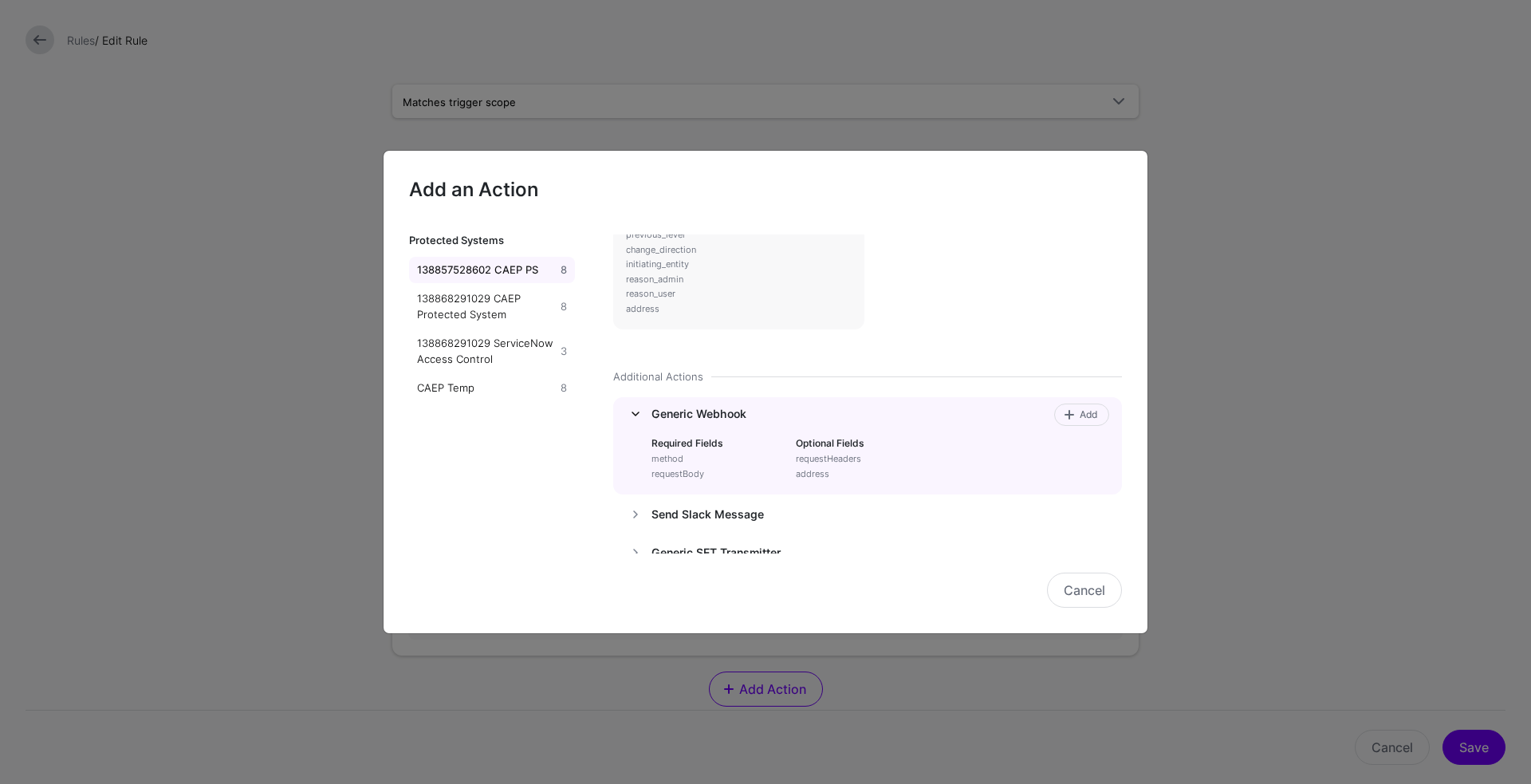
click at [634, 423] on link at bounding box center [635, 413] width 19 height 19
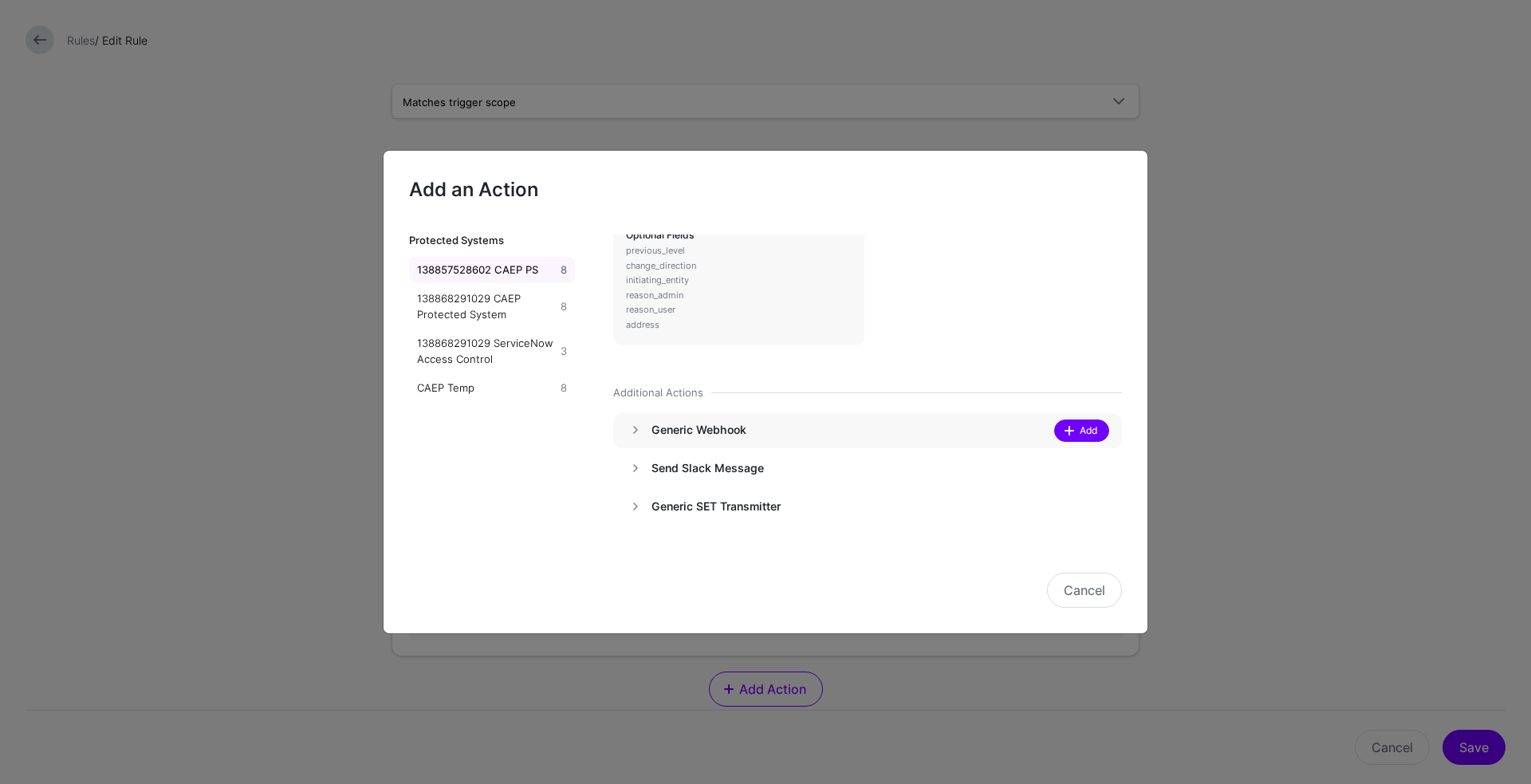
click at [1063, 434] on span at bounding box center [1069, 430] width 13 height 13
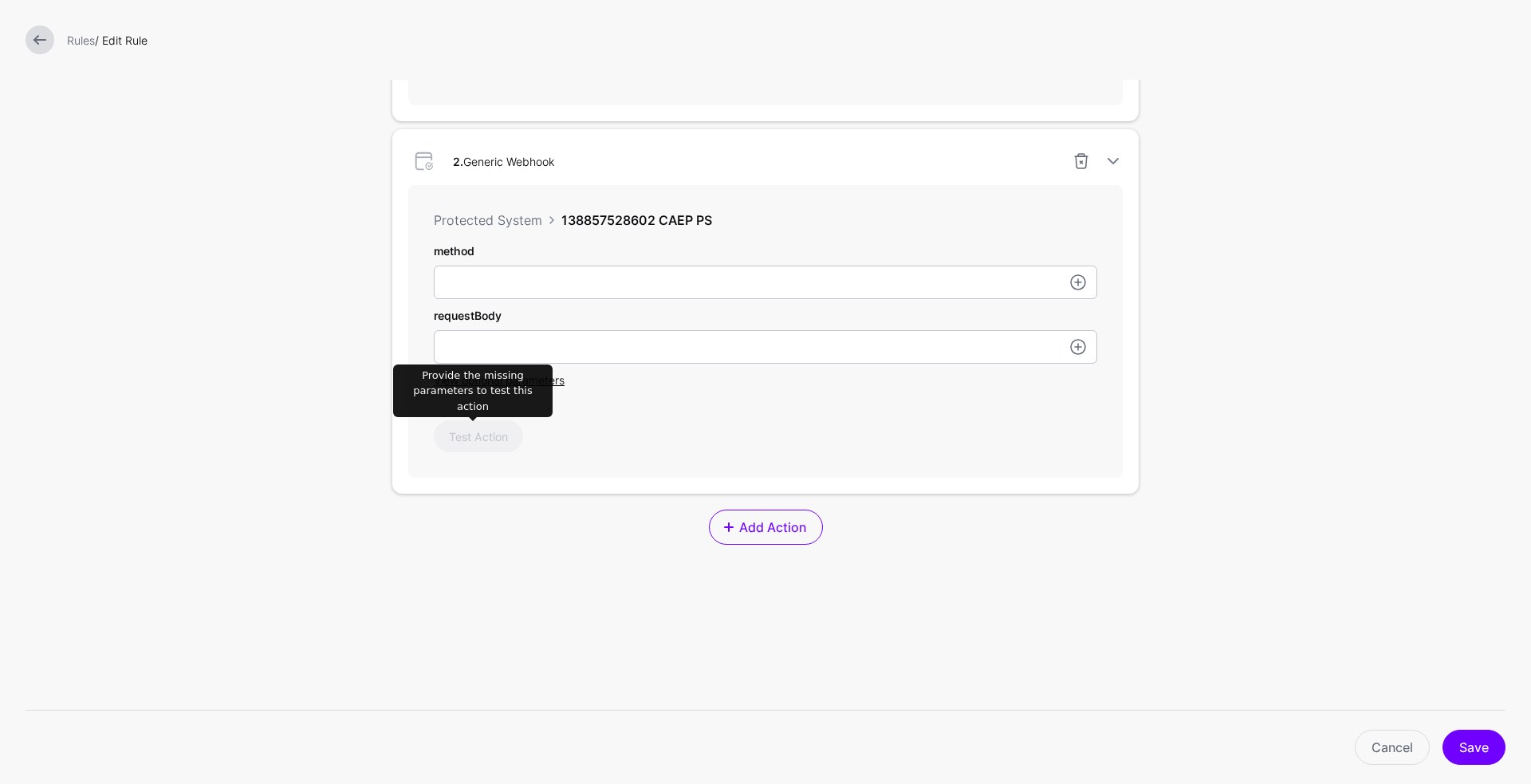
scroll to position [814, 0]
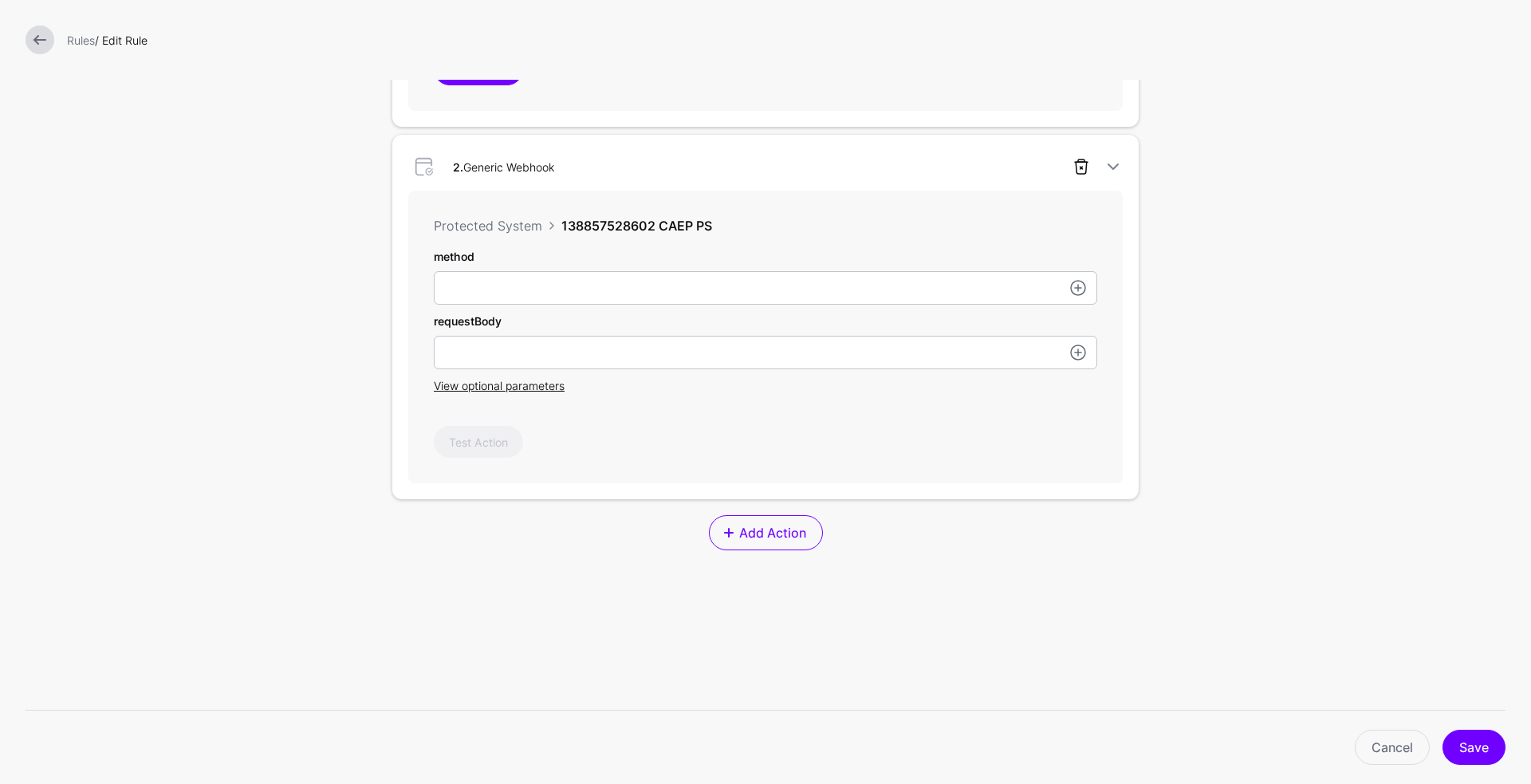
click at [1078, 171] on link at bounding box center [1081, 166] width 19 height 19
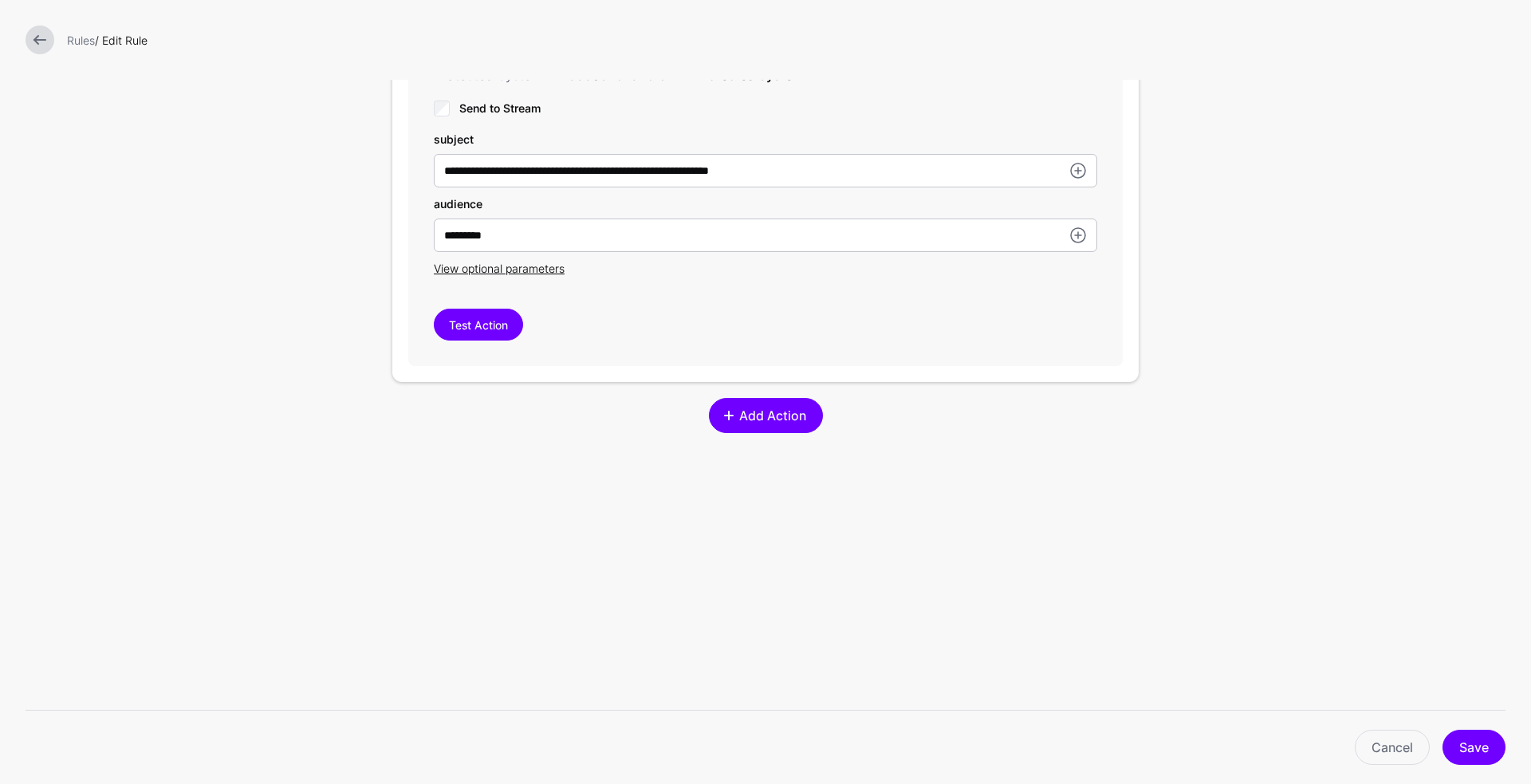
click at [791, 401] on link "Add Action" at bounding box center [766, 415] width 114 height 35
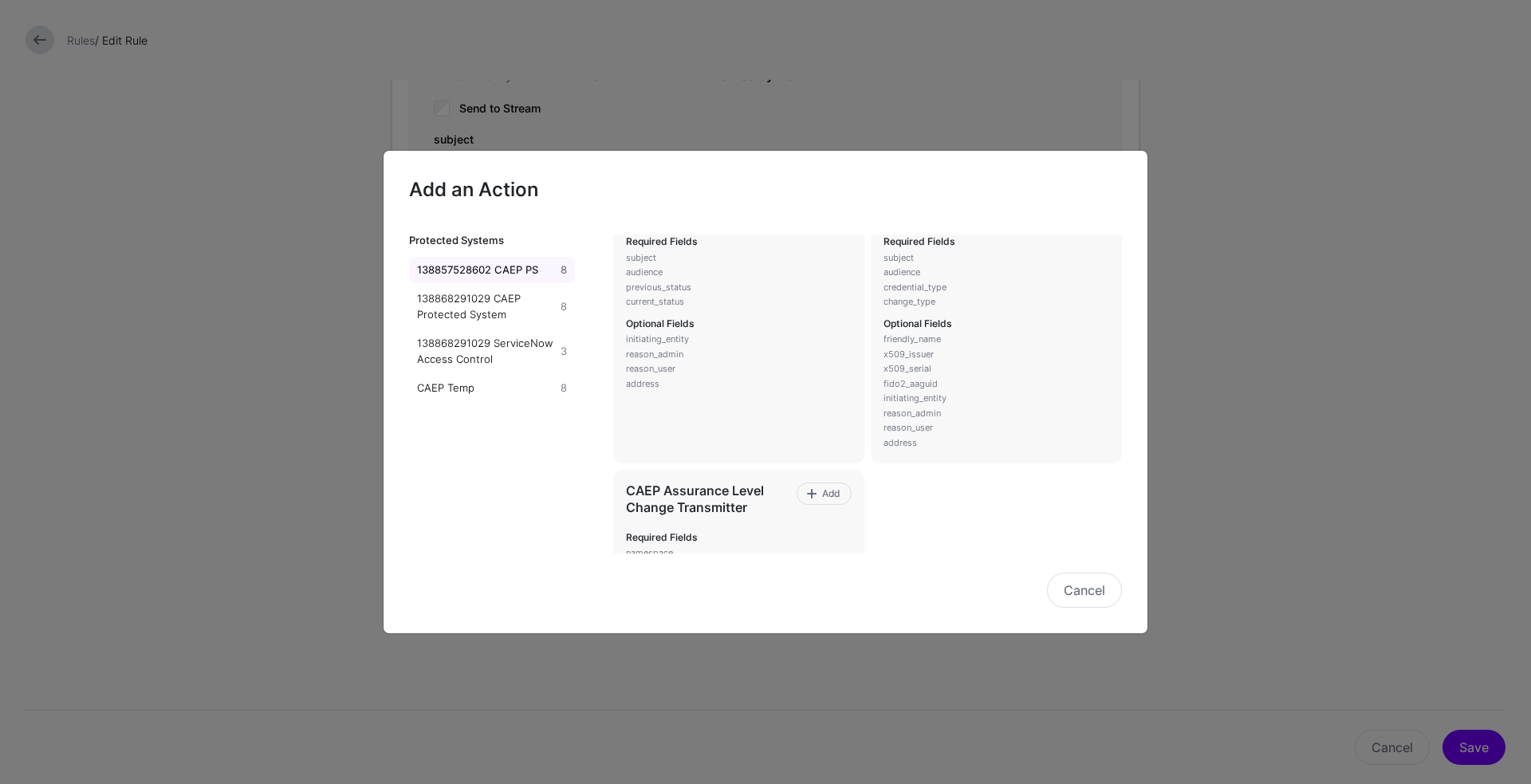
scroll to position [306, 0]
